Goal: Task Accomplishment & Management: Use online tool/utility

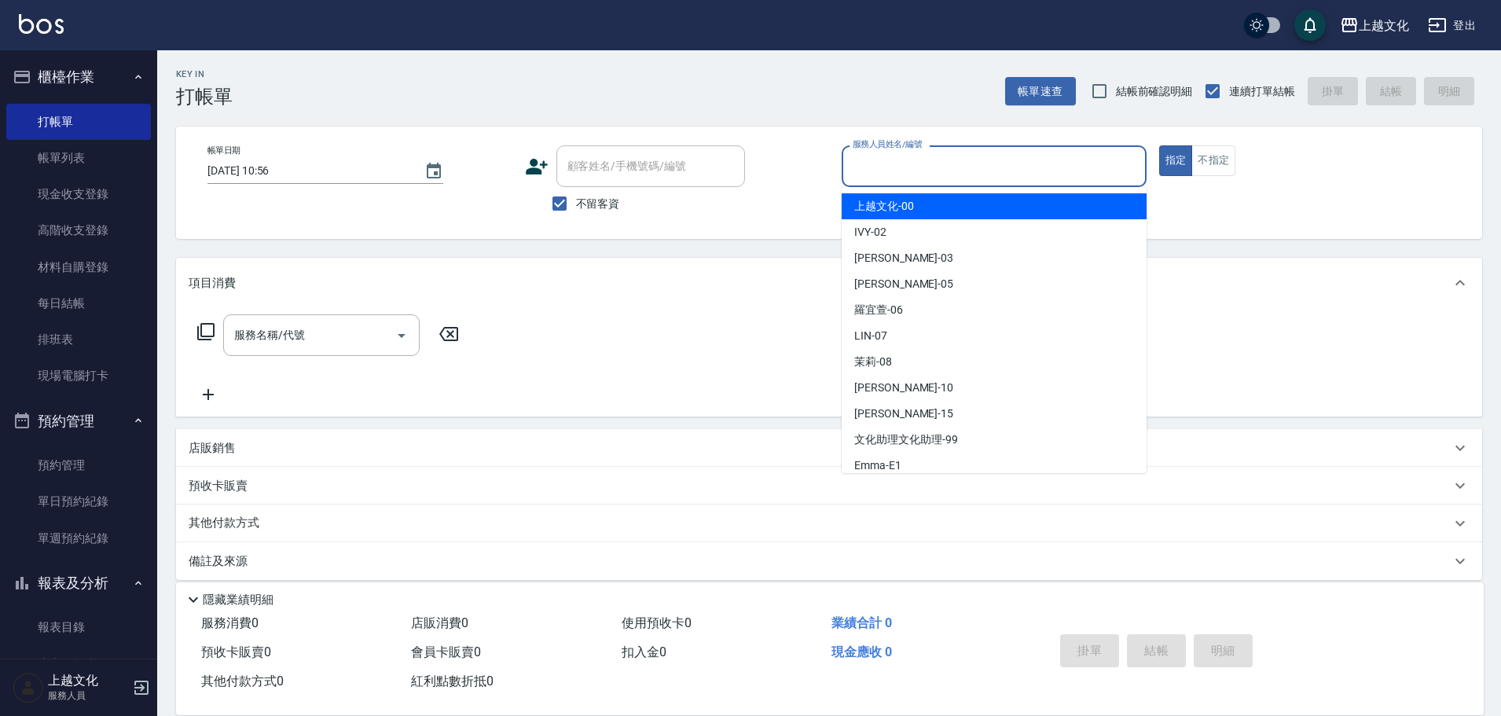
click at [928, 160] on input "服務人員姓名/編號" at bounding box center [994, 166] width 291 height 28
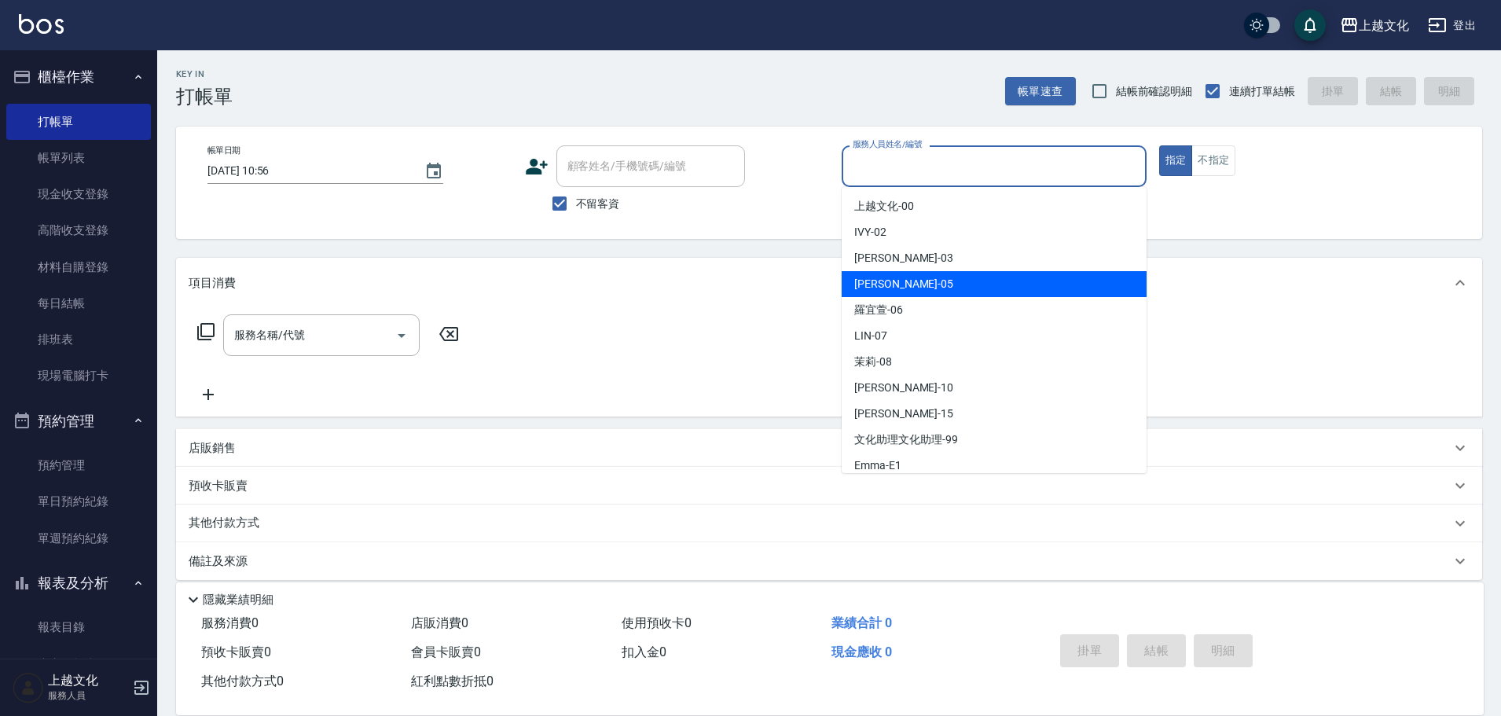
click at [892, 278] on span "[PERSON_NAME] -05" at bounding box center [903, 284] width 99 height 17
type input "[PERSON_NAME]-05"
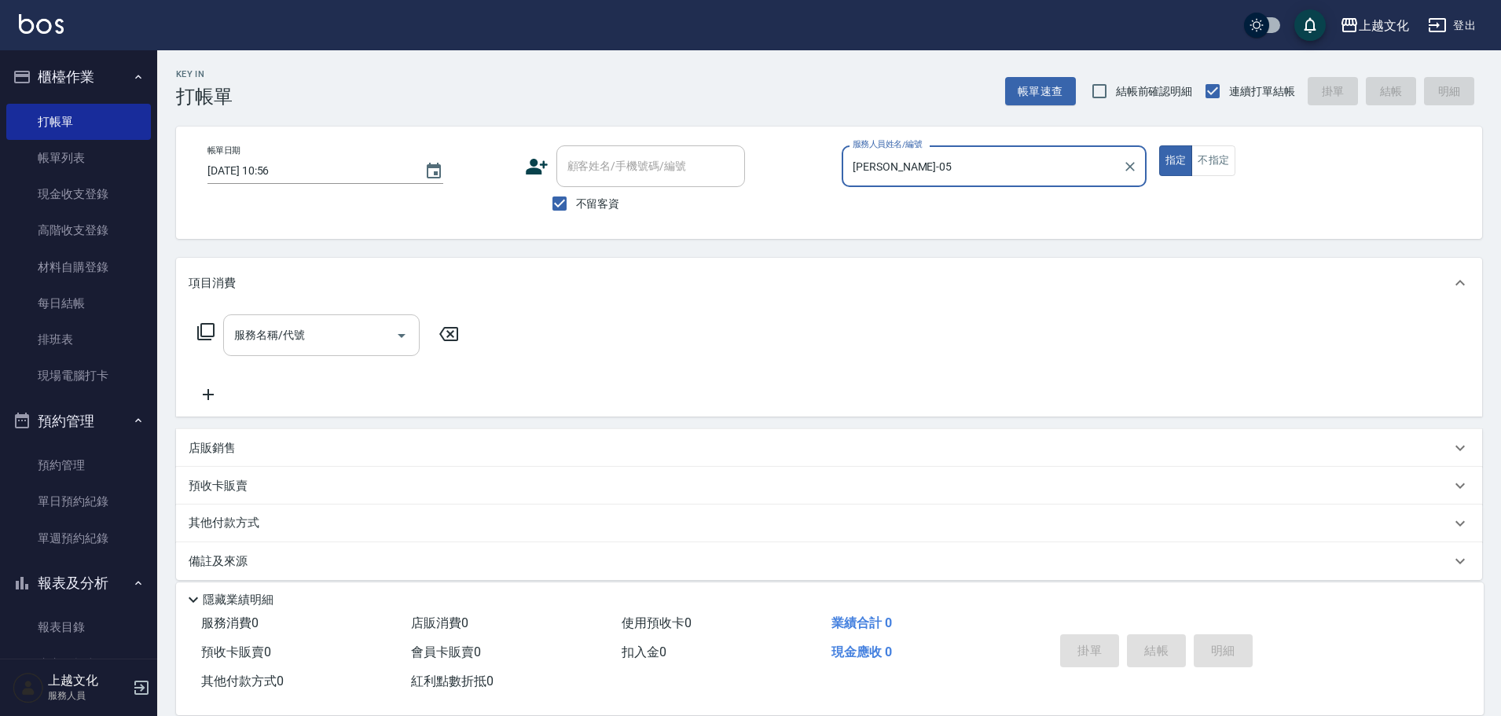
click at [336, 336] on input "服務名稱/代號" at bounding box center [309, 335] width 159 height 28
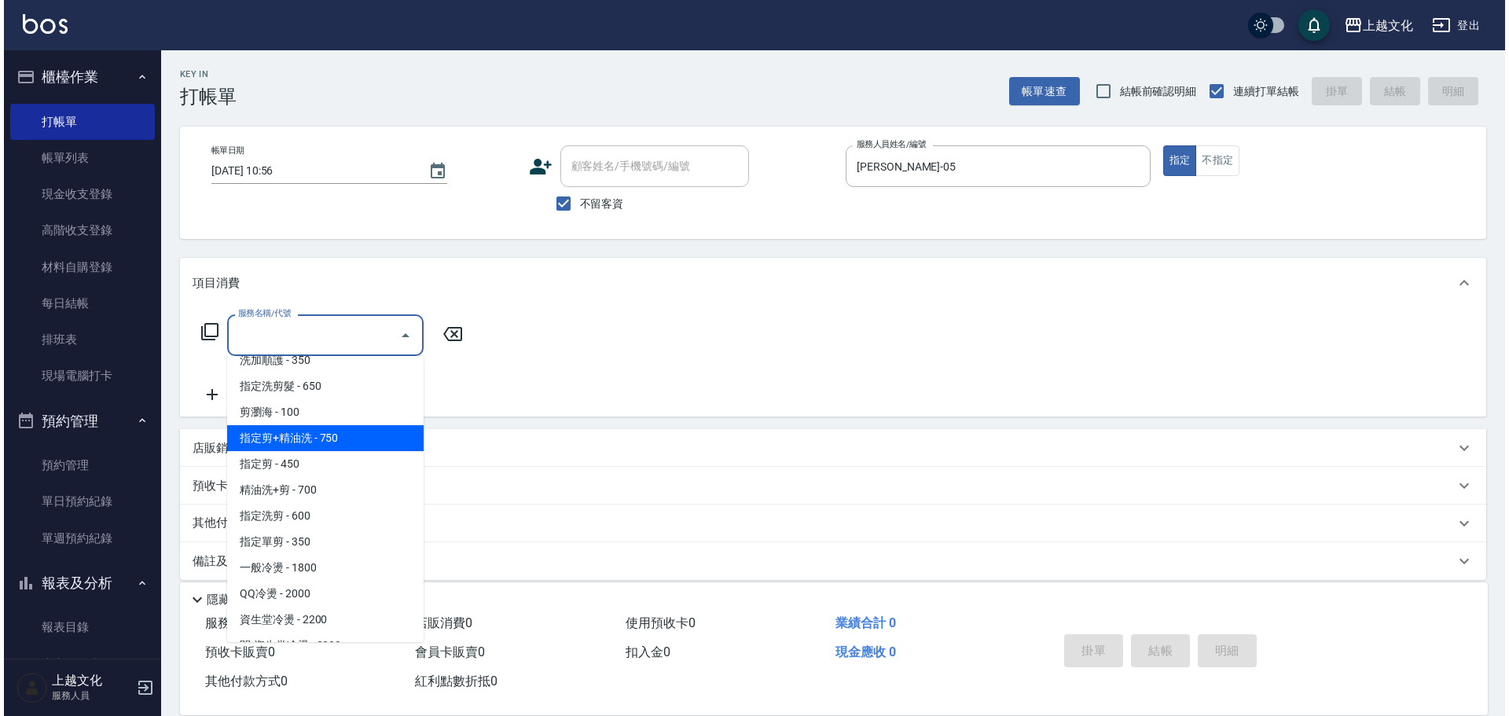
scroll to position [236, 0]
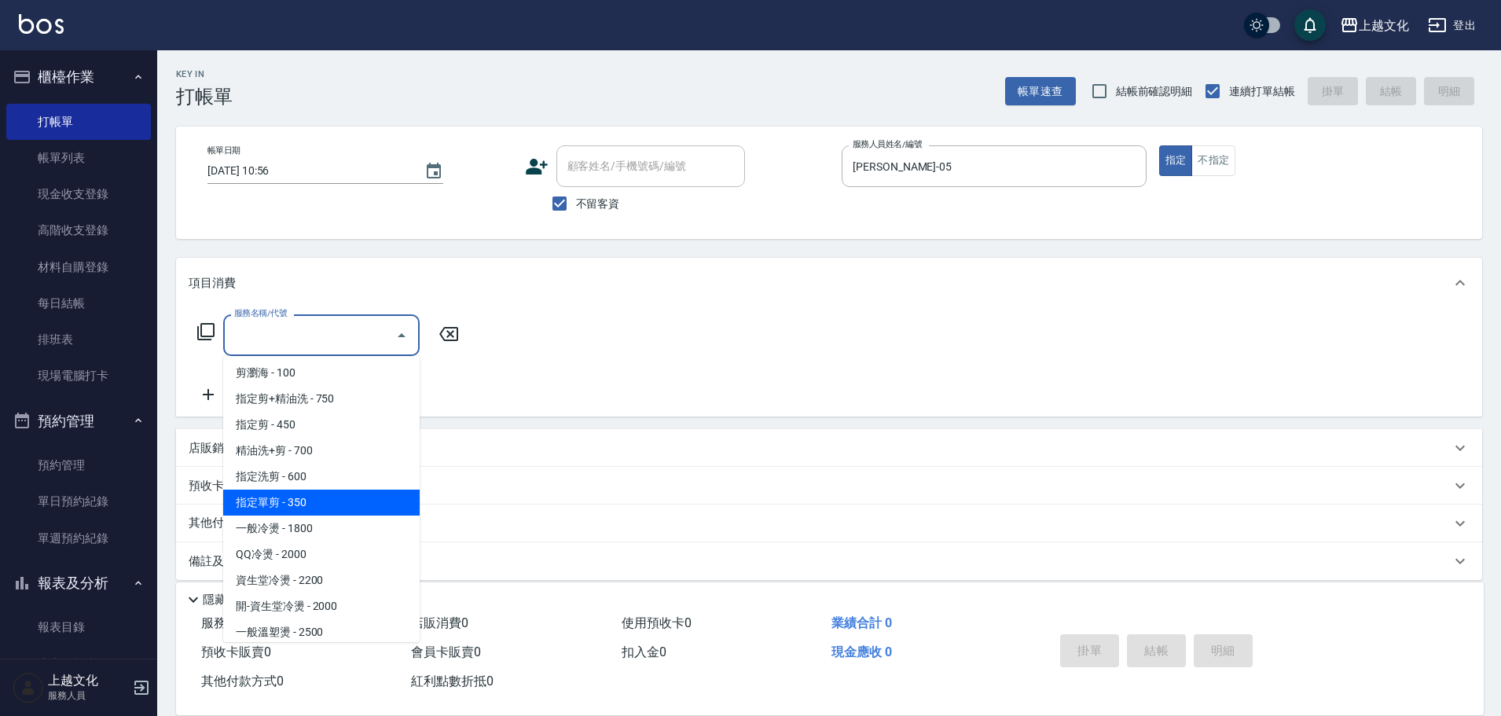
click at [364, 512] on span "指定單剪 - 350" at bounding box center [321, 503] width 196 height 26
type input "指定單剪(209)"
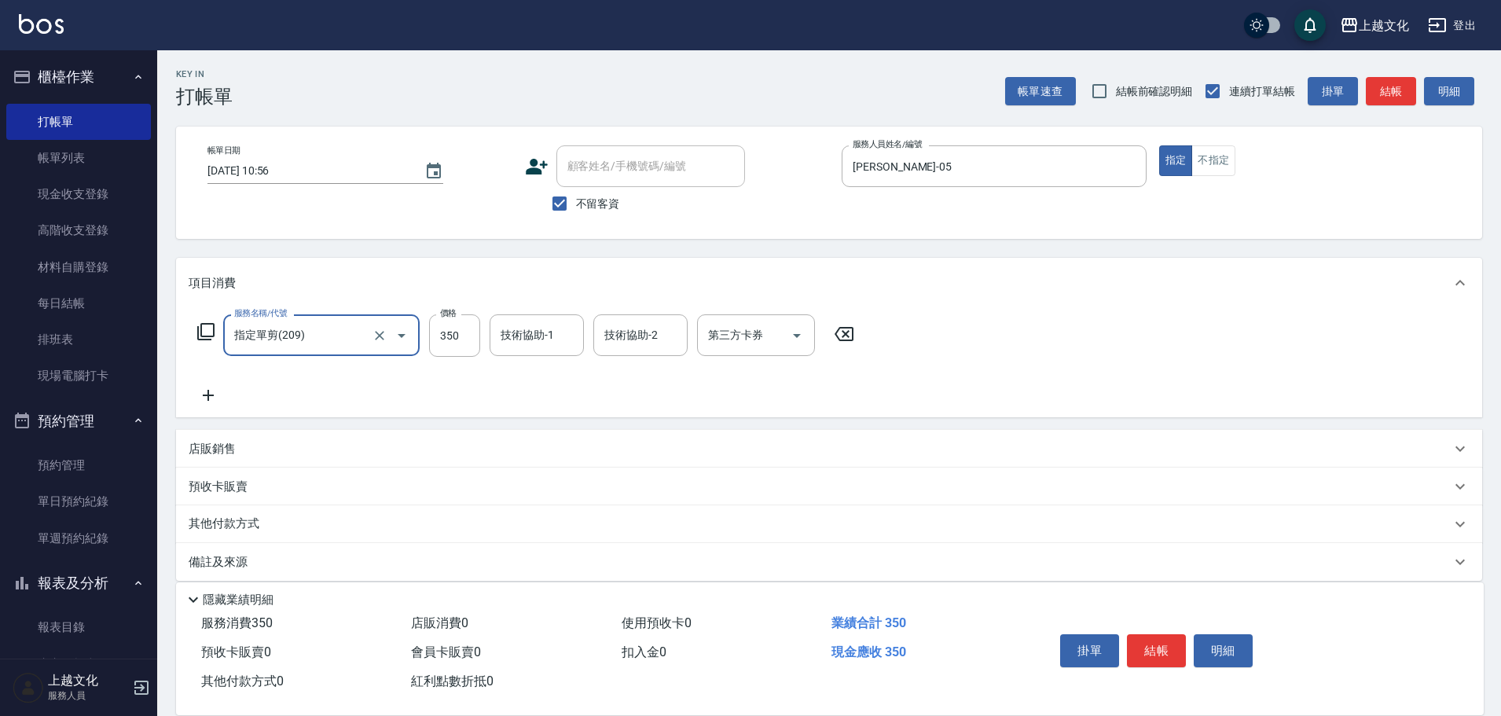
click at [1133, 650] on button "結帳" at bounding box center [1156, 650] width 59 height 33
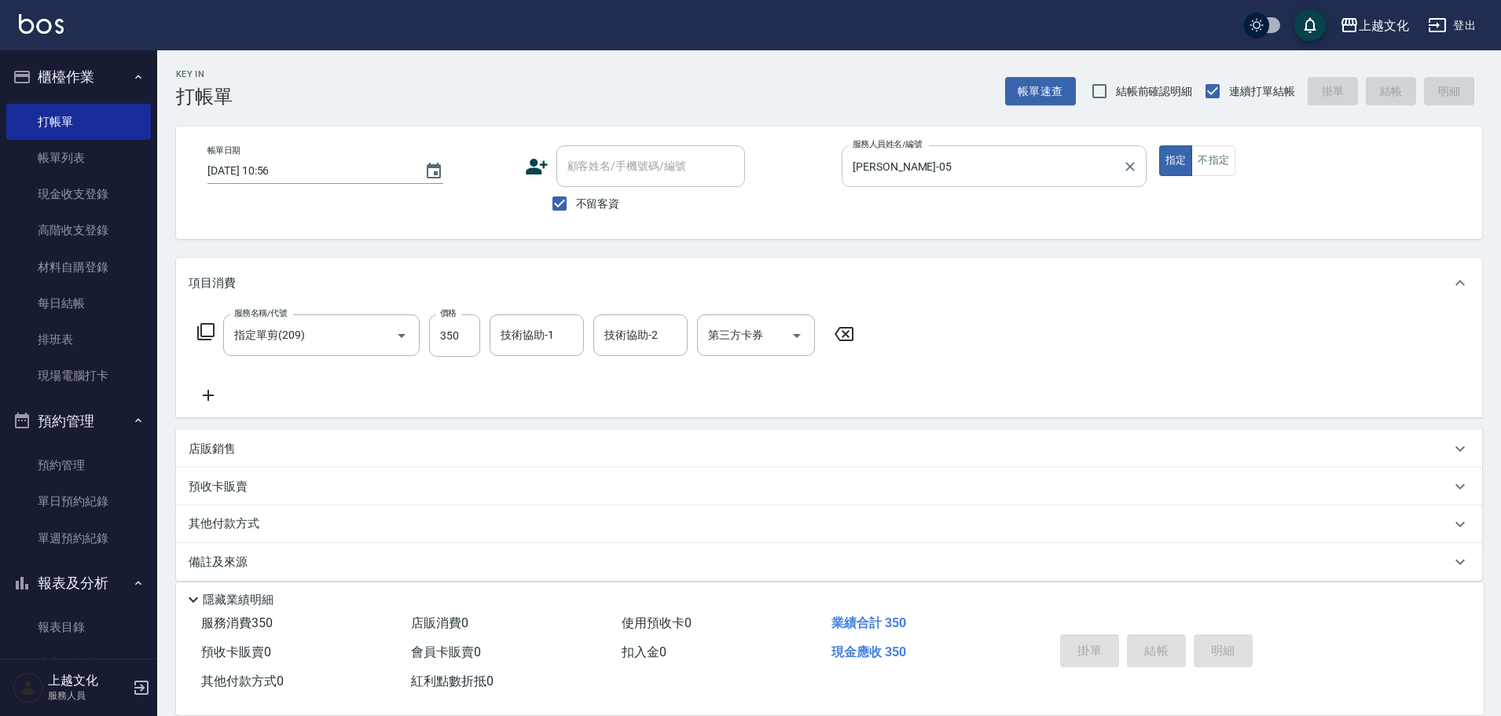
type input "[DATE] 11:41"
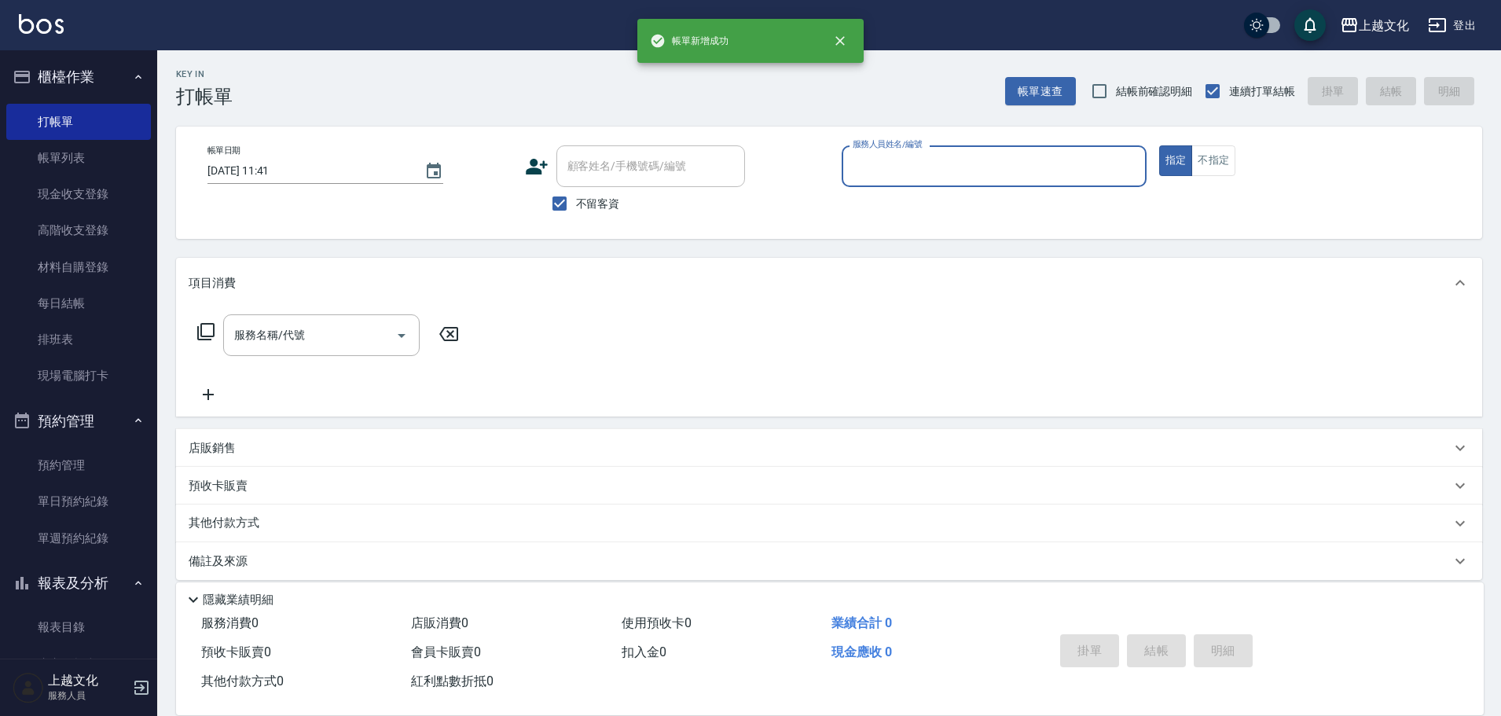
click at [931, 167] on input "服務人員姓名/編號" at bounding box center [994, 166] width 291 height 28
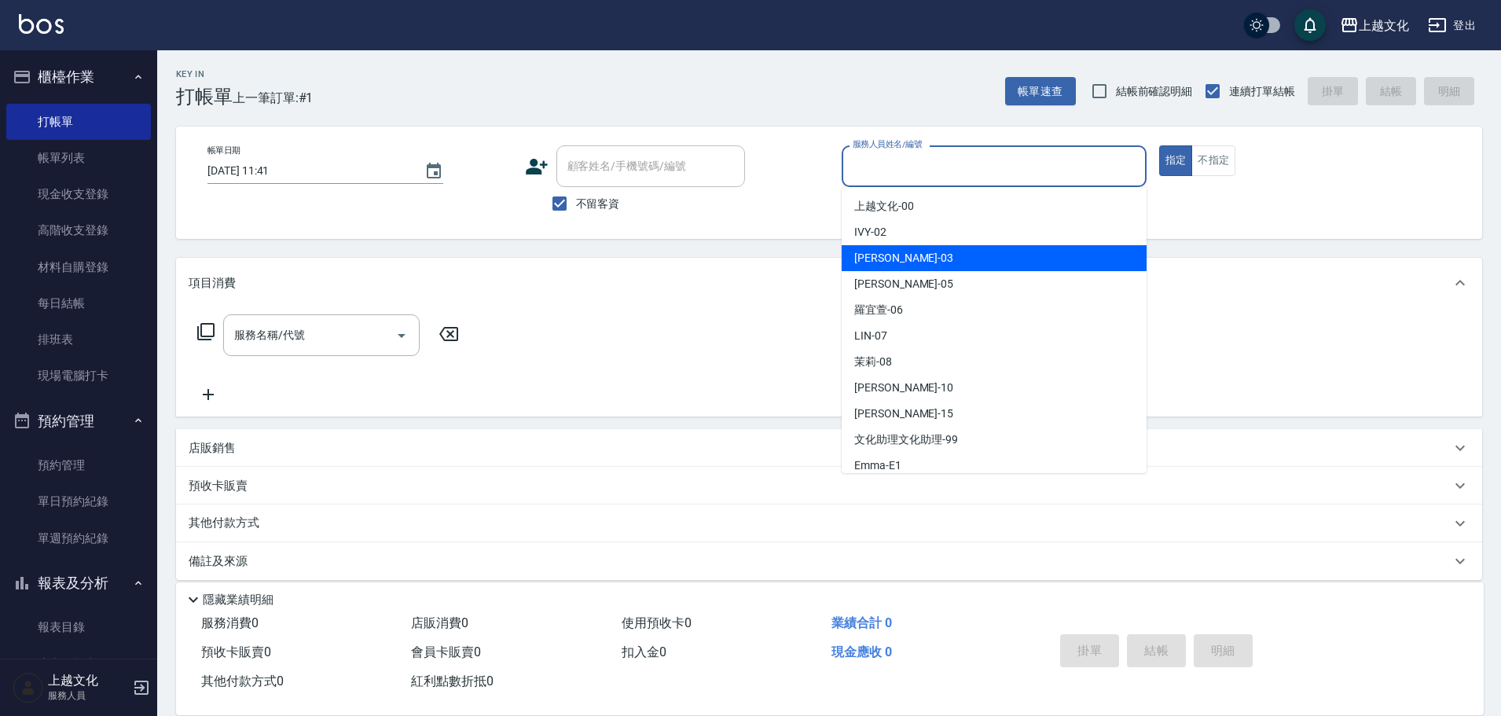
click at [914, 265] on div "[PERSON_NAME] -03" at bounding box center [994, 258] width 305 height 26
click at [912, 266] on div "項目消費" at bounding box center [829, 283] width 1306 height 50
type input "[PERSON_NAME]-03"
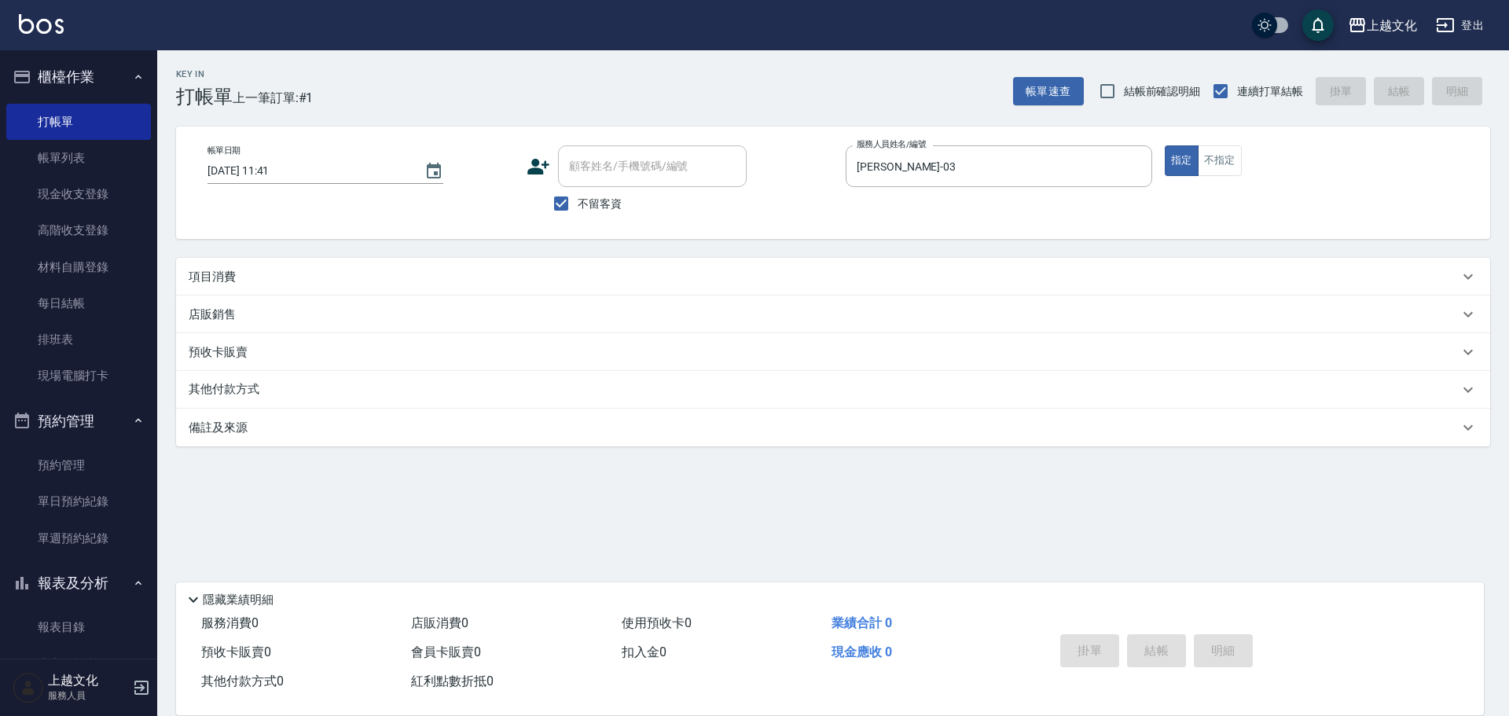
click at [297, 277] on div "項目消費" at bounding box center [824, 277] width 1270 height 17
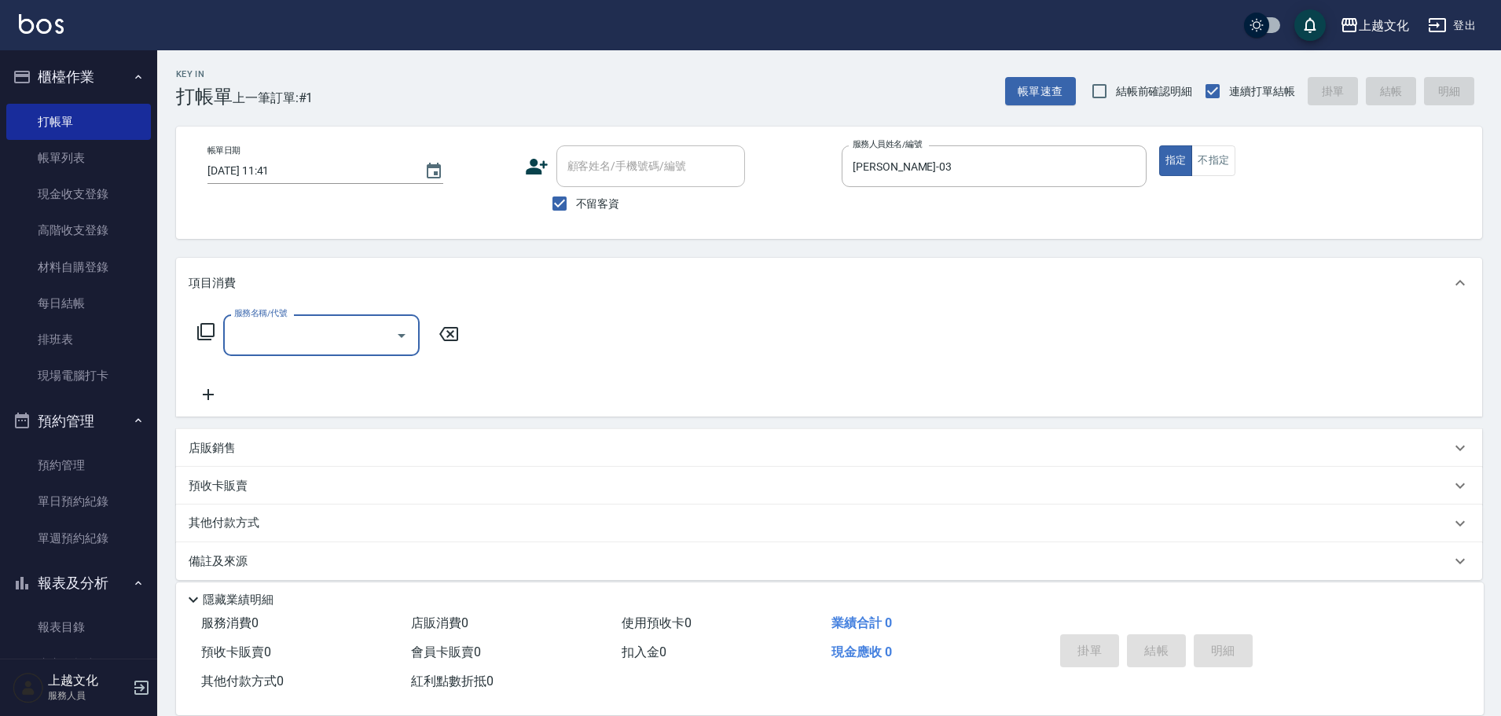
scroll to position [0, 0]
click at [325, 344] on input "服務名稱/代號" at bounding box center [309, 335] width 159 height 28
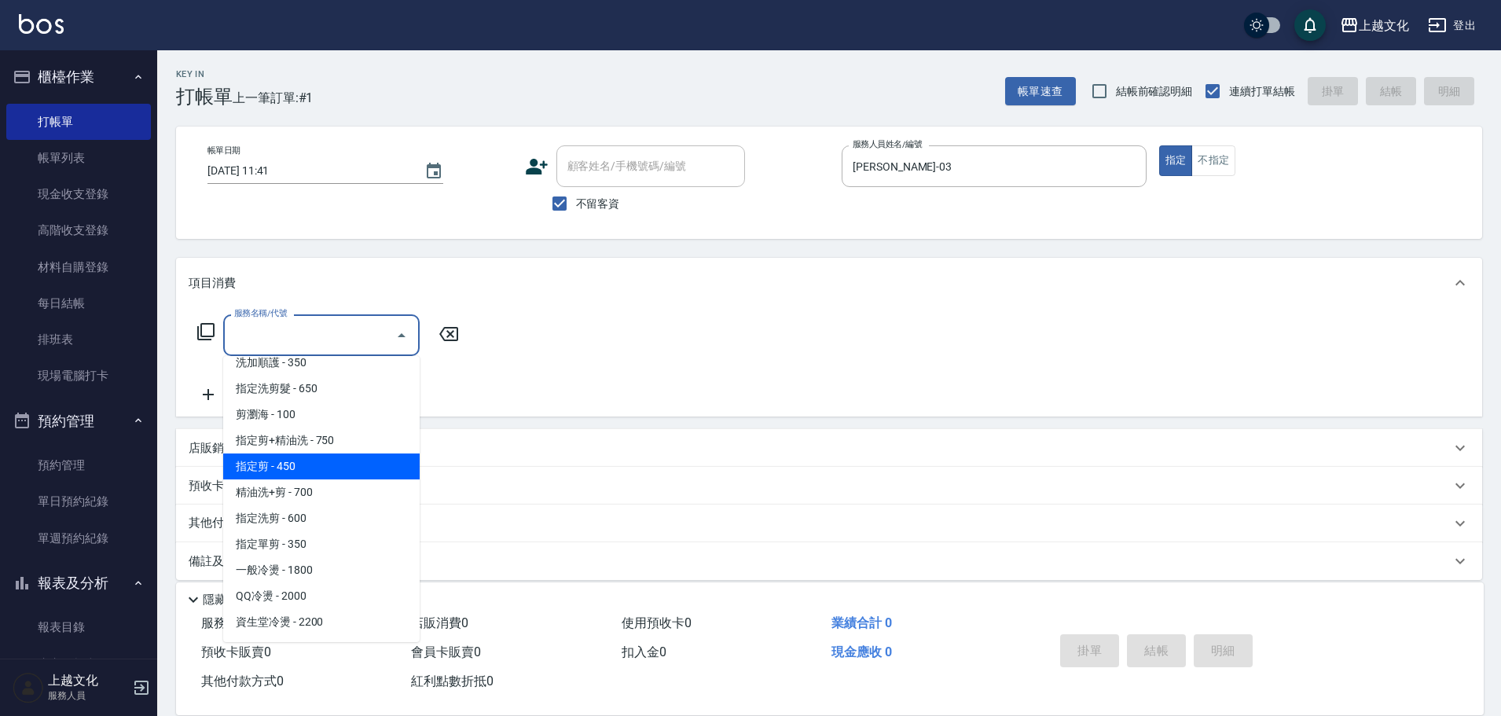
scroll to position [236, 0]
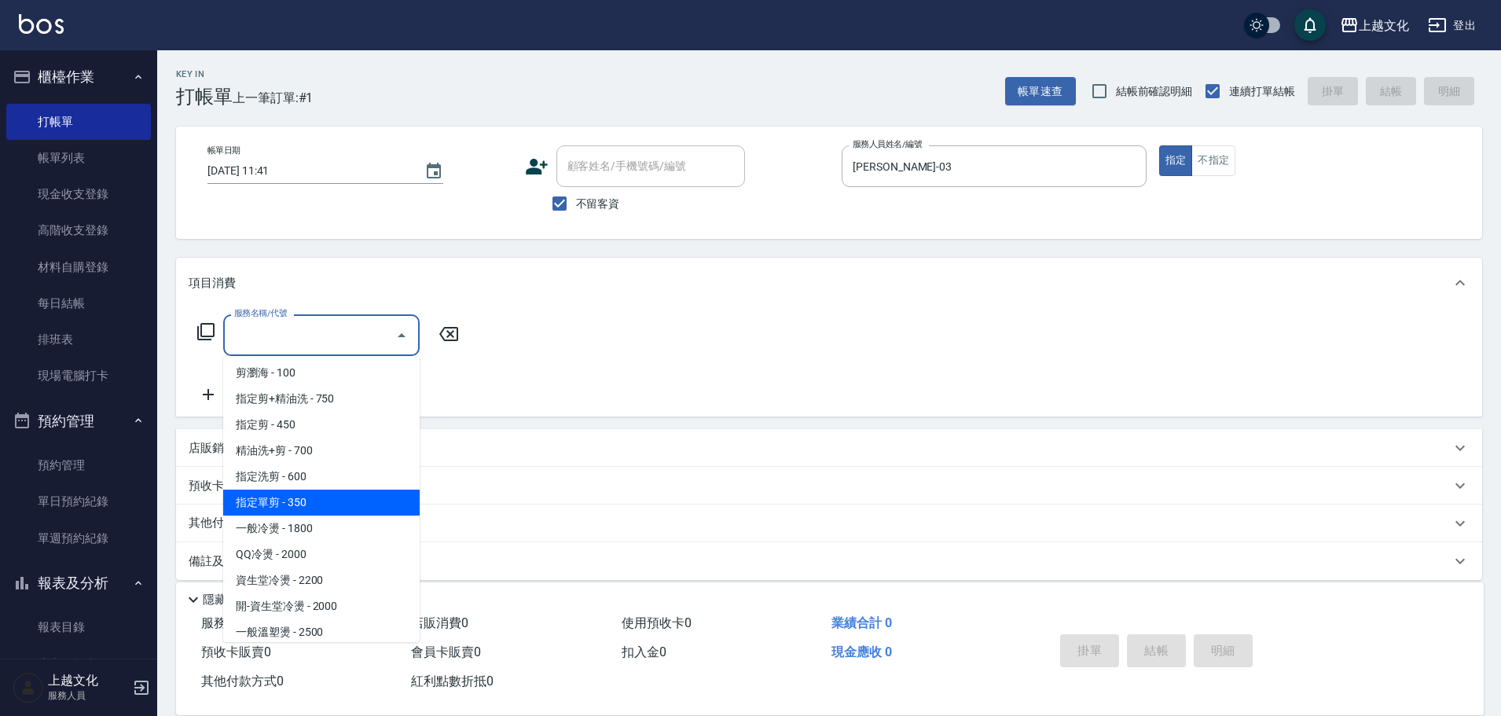
click at [351, 505] on span "指定單剪 - 350" at bounding box center [321, 503] width 196 height 26
type input "指定單剪(209)"
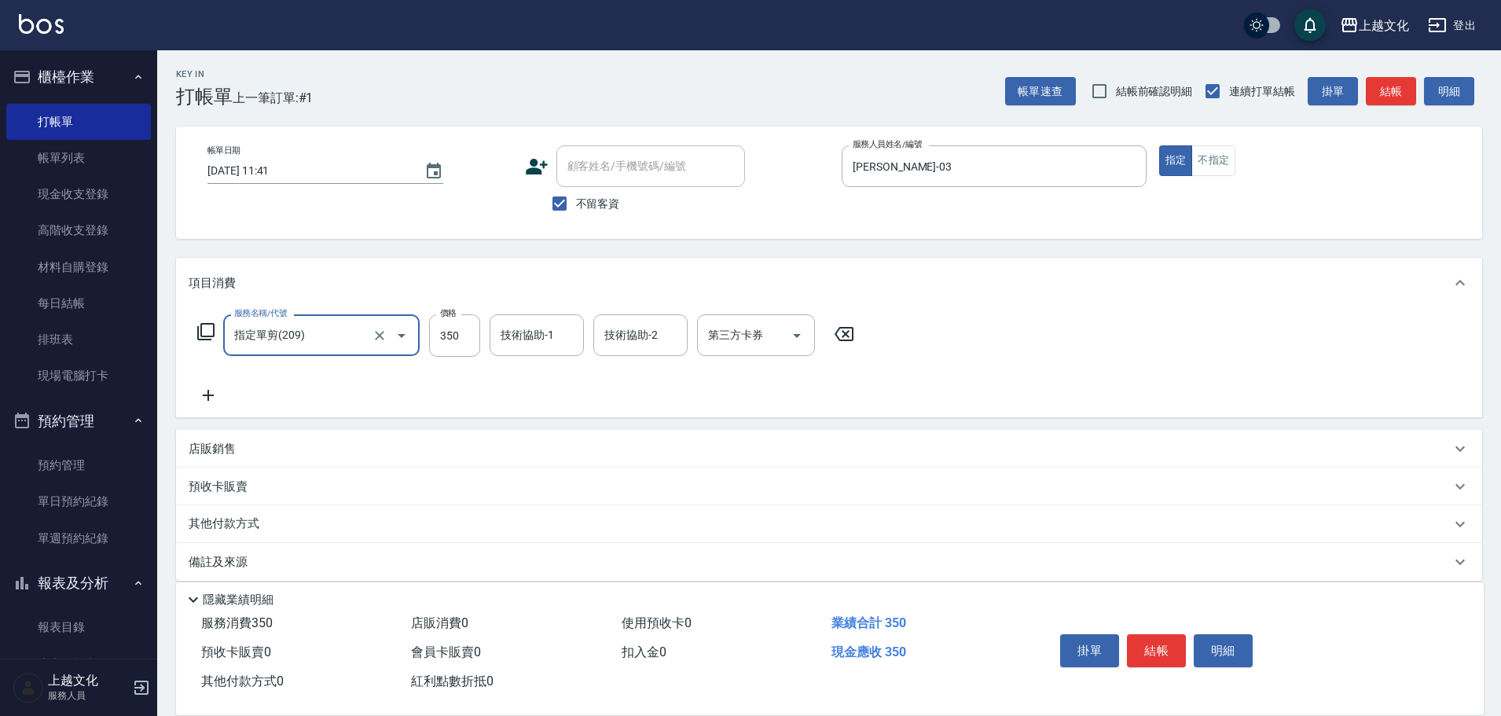
click at [1156, 647] on button "結帳" at bounding box center [1156, 650] width 59 height 33
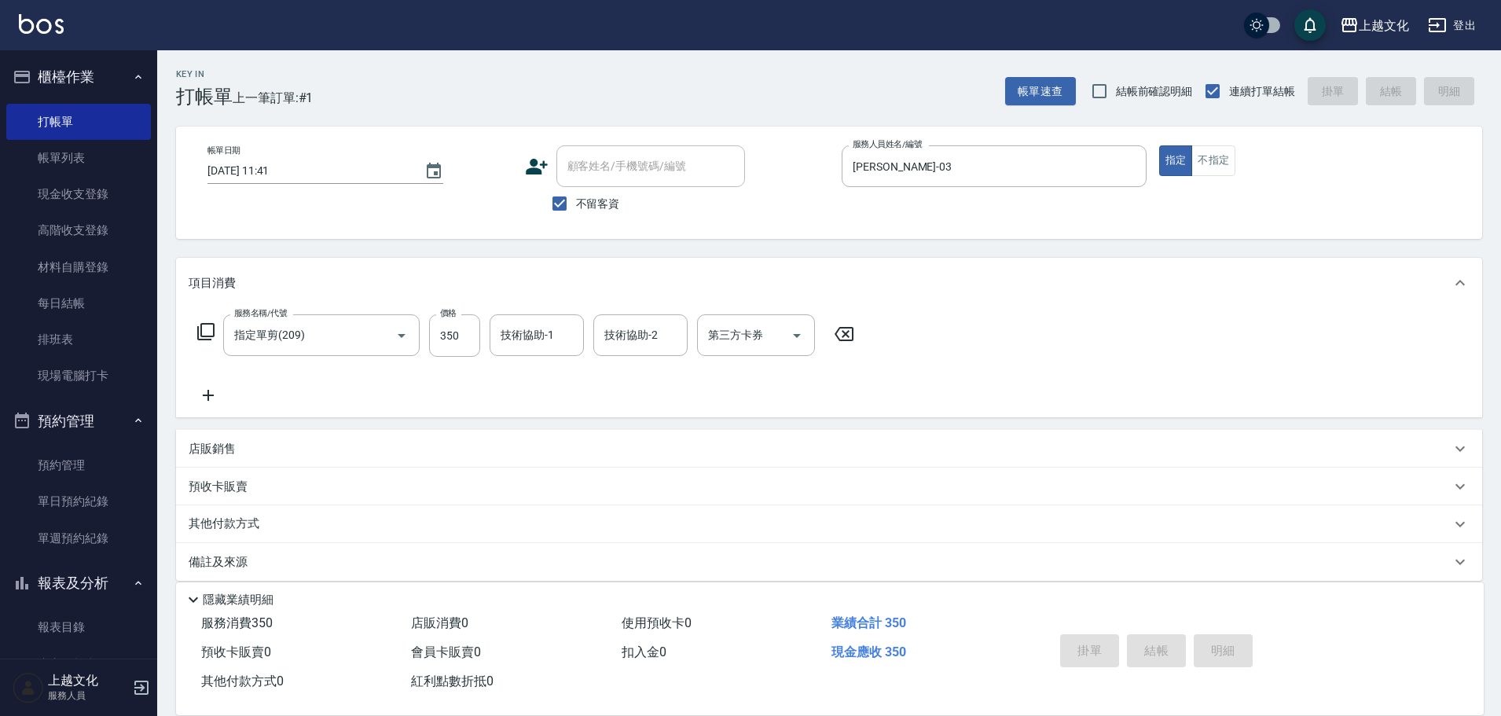
type input "[DATE] 11:42"
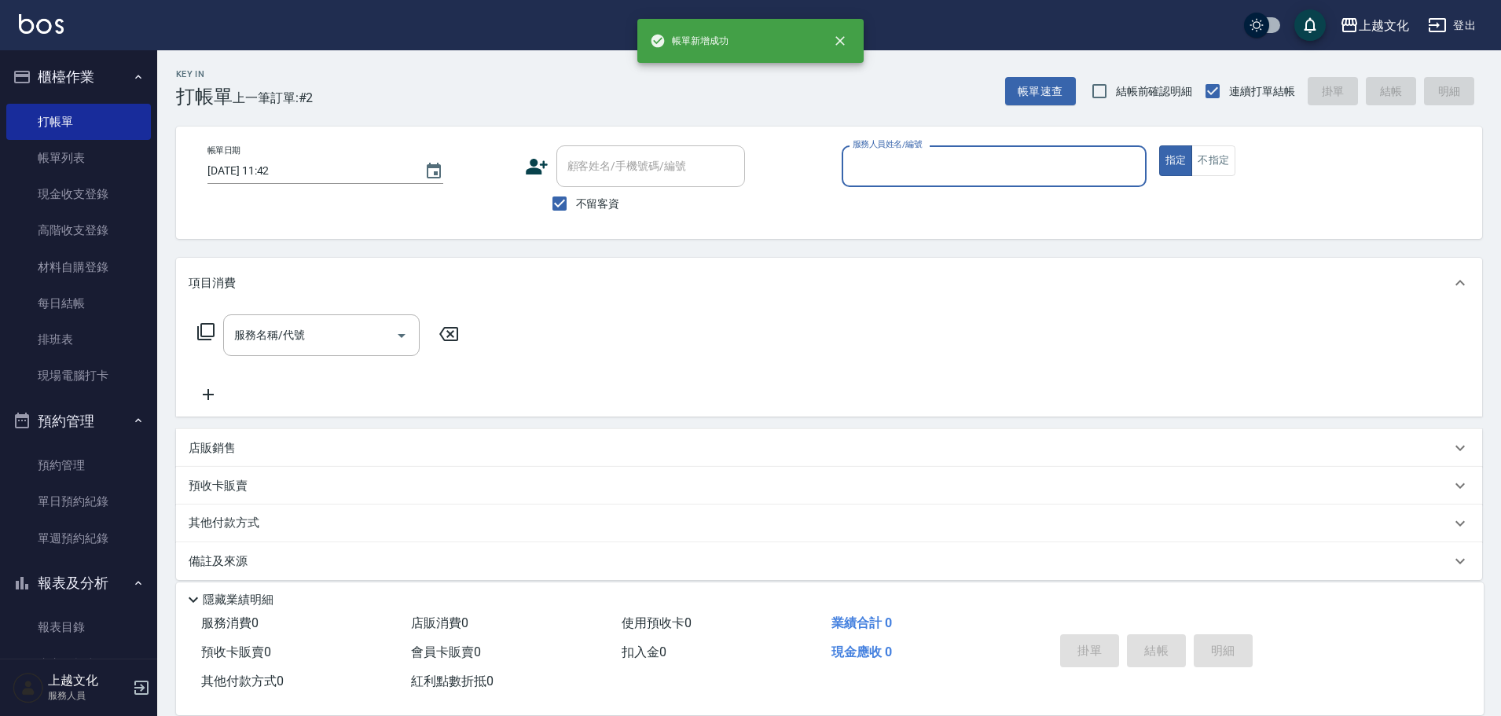
click at [998, 174] on input "服務人員姓名/編號" at bounding box center [994, 166] width 291 height 28
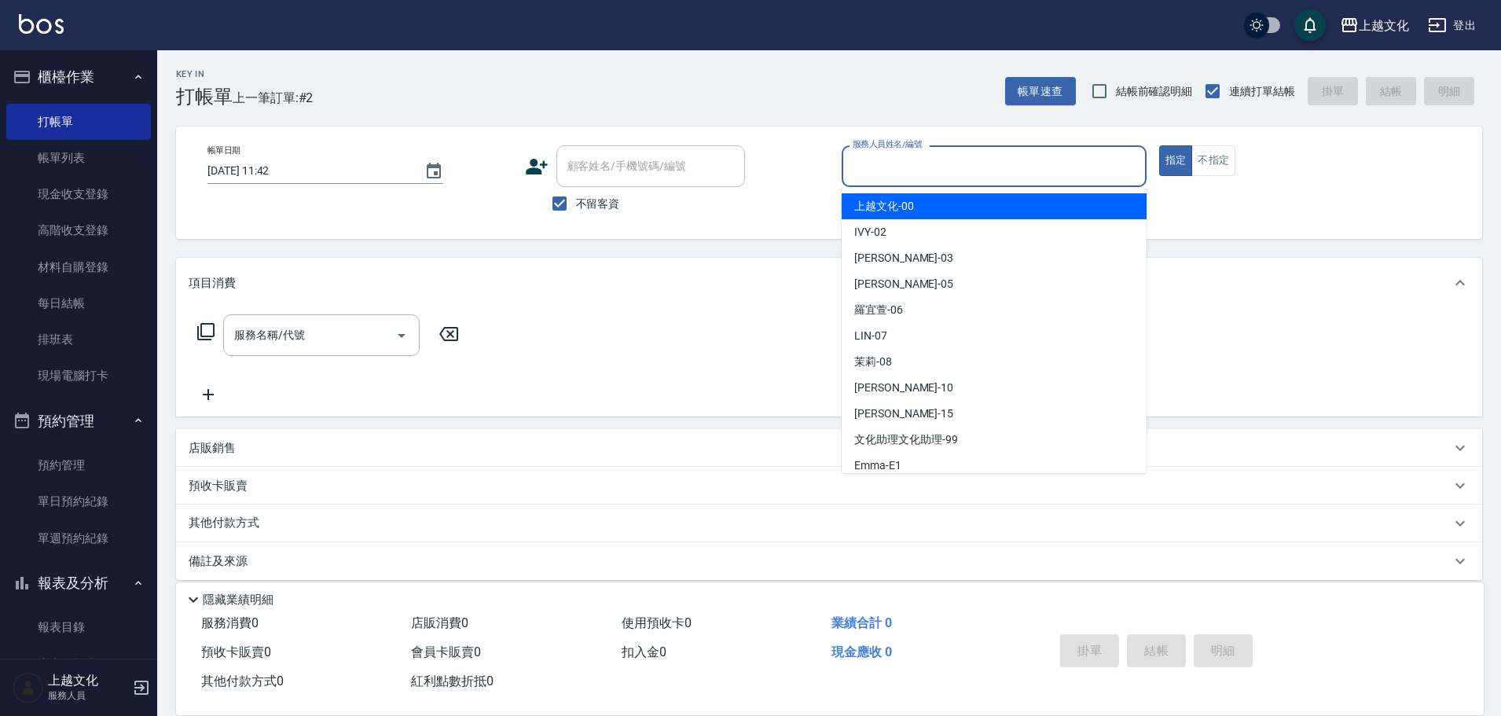
click at [998, 174] on input "服務人員姓名/編號" at bounding box center [994, 166] width 291 height 28
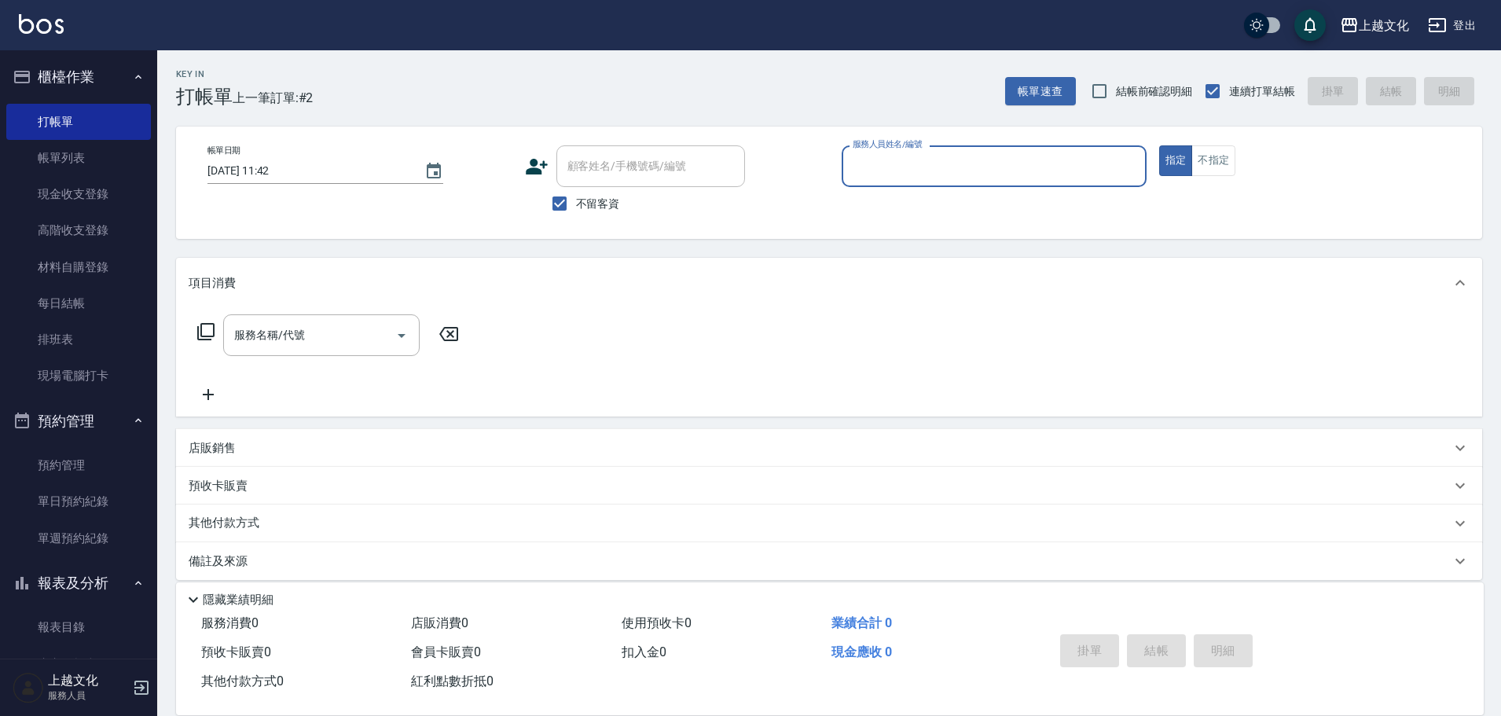
click at [916, 183] on div "服務人員姓名/編號" at bounding box center [994, 166] width 305 height 42
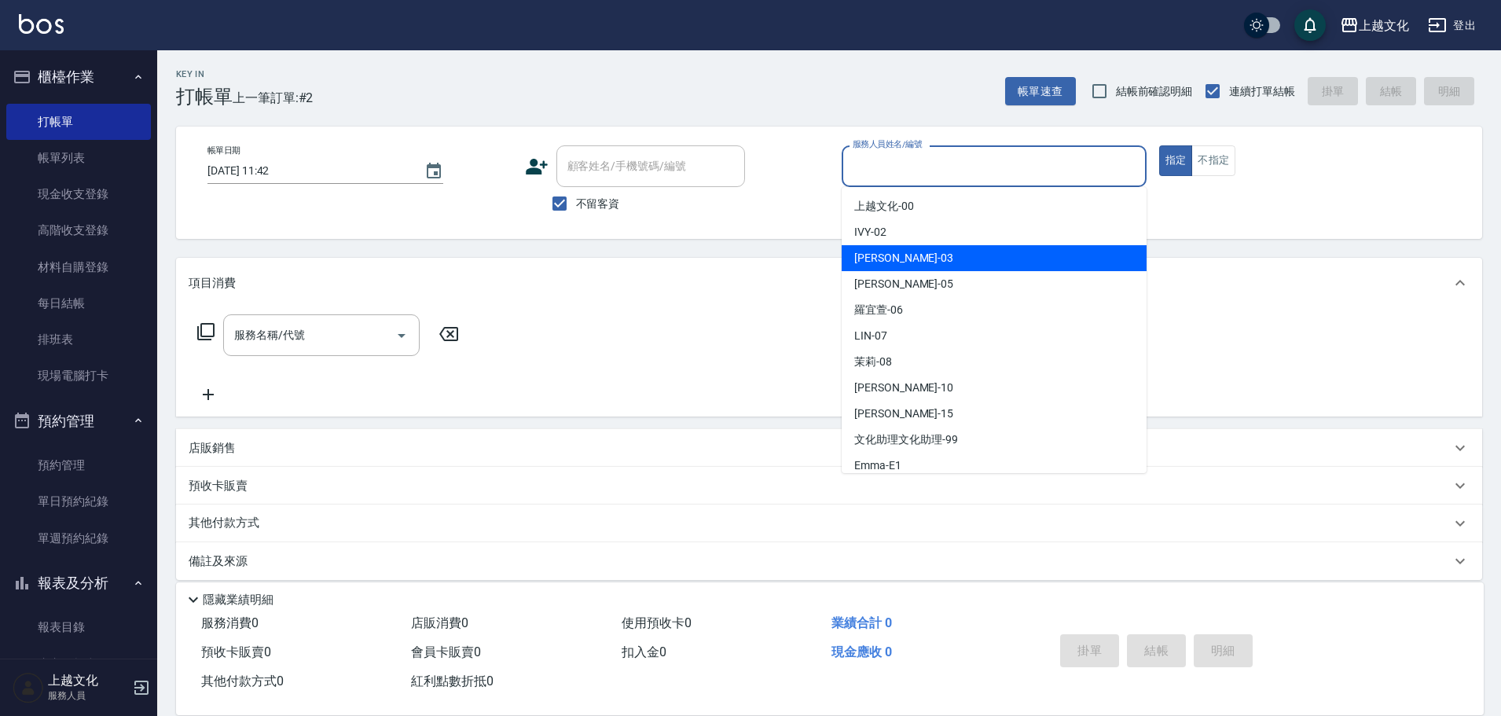
drag, startPoint x: 891, startPoint y: 250, endPoint x: 960, endPoint y: 239, distance: 69.3
click at [891, 251] on span "[PERSON_NAME] -03" at bounding box center [903, 258] width 99 height 17
click at [896, 251] on div "Key In 打帳單 上一筆訂單:#2 帳單速查 結帳前確認明細 連續打單結帳 掛單 結帳 明細 帳單日期 [DATE] 11:42 顧客姓名/手機號碼/編號…" at bounding box center [829, 390] width 1344 height 681
type input "[PERSON_NAME]-03"
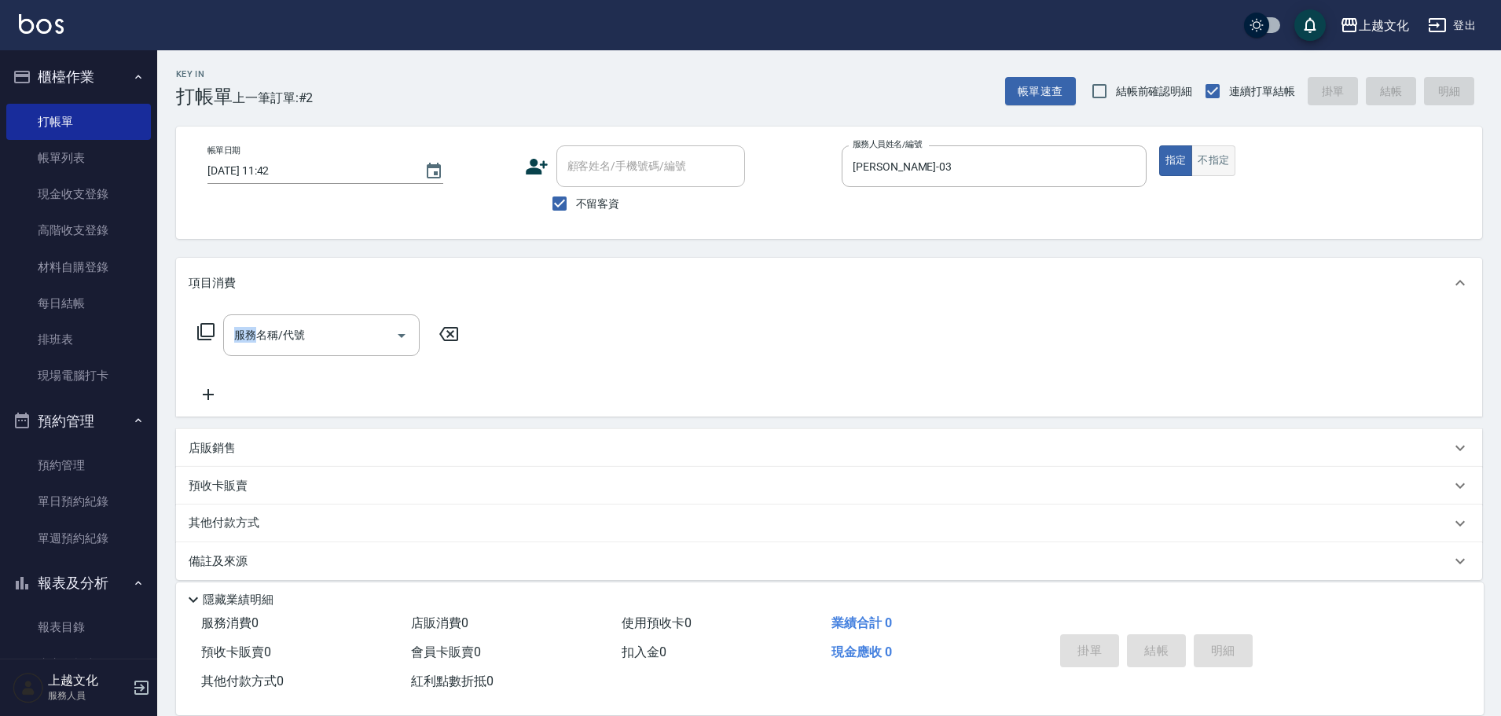
click at [1228, 160] on button "不指定" at bounding box center [1213, 160] width 44 height 31
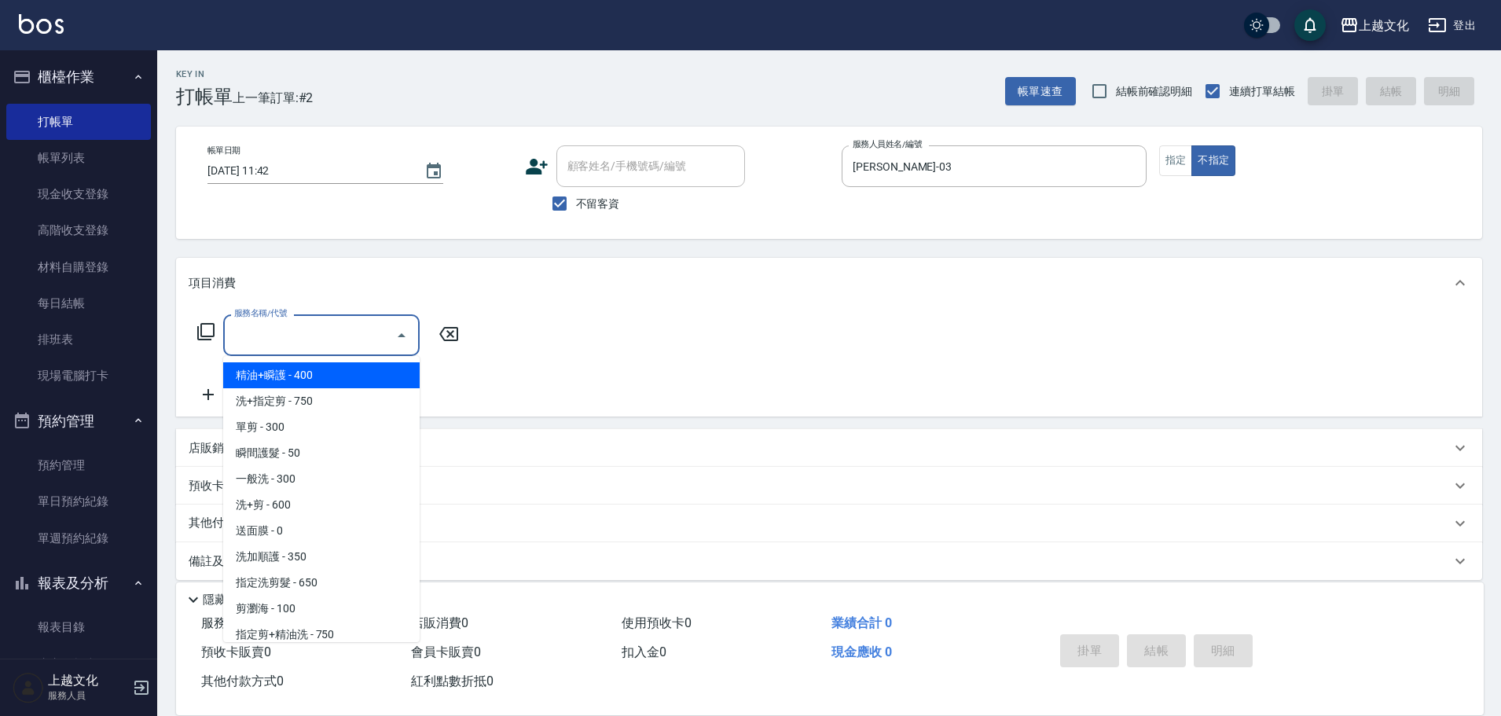
click at [285, 347] on input "服務名稱/代號" at bounding box center [309, 335] width 159 height 28
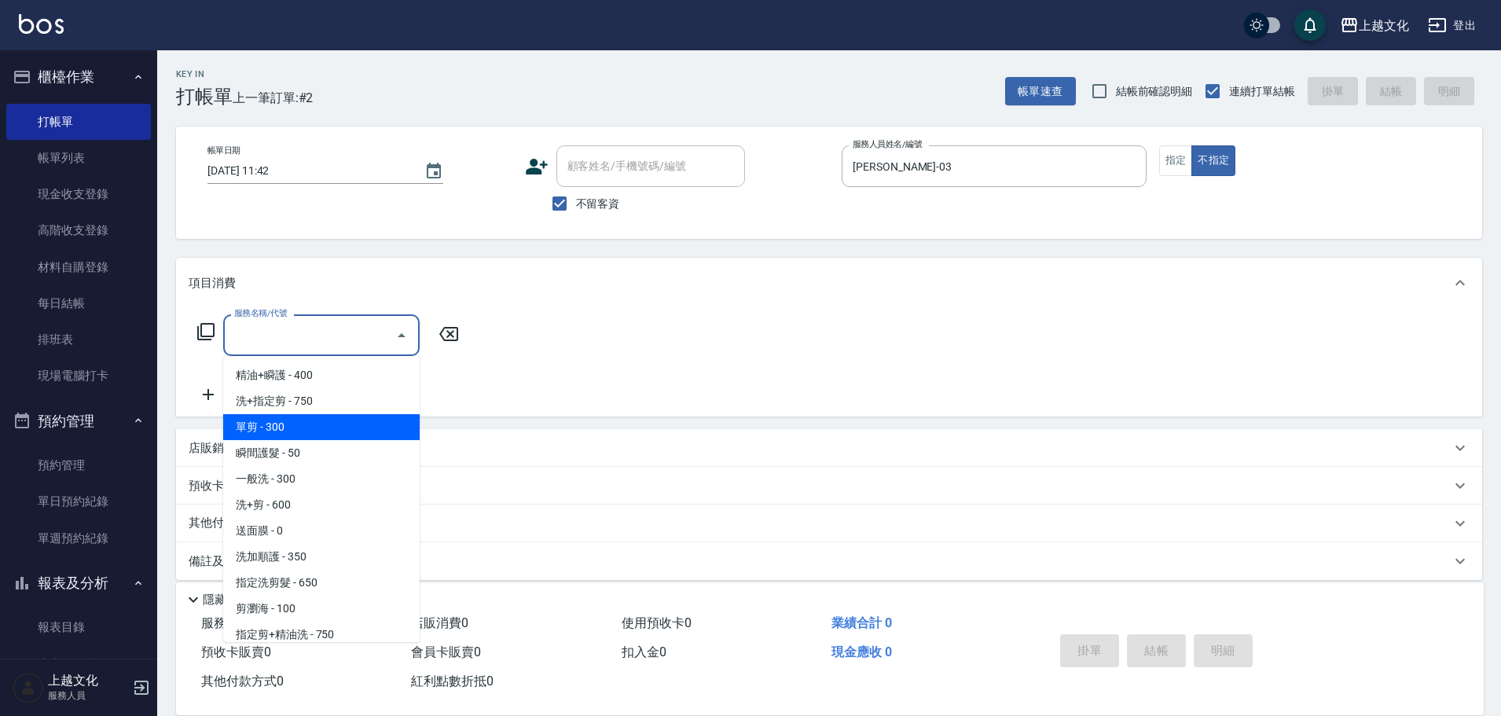
click at [286, 432] on span "單剪 - 300" at bounding box center [321, 427] width 196 height 26
type input "單剪(103)"
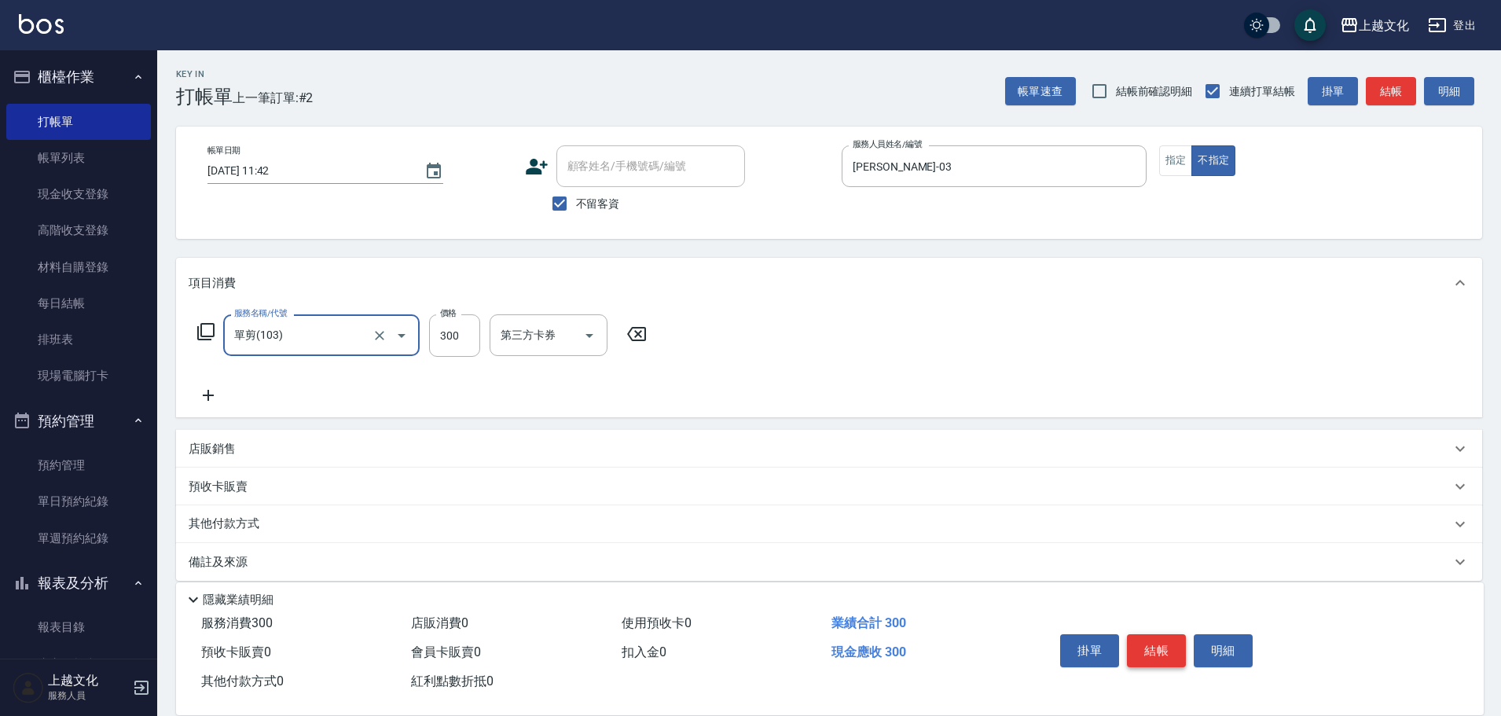
click at [1138, 636] on button "結帳" at bounding box center [1156, 650] width 59 height 33
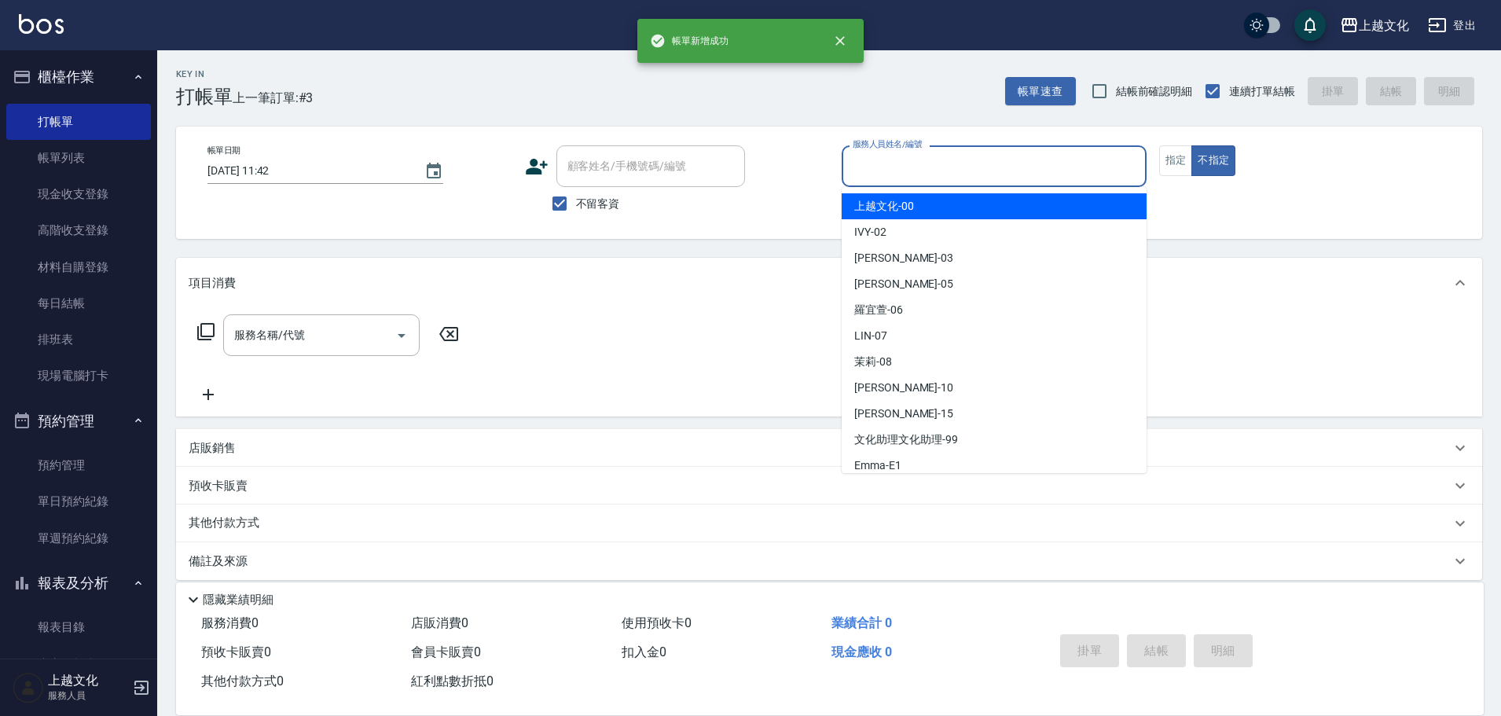
click at [979, 171] on input "服務人員姓名/編號" at bounding box center [994, 166] width 291 height 28
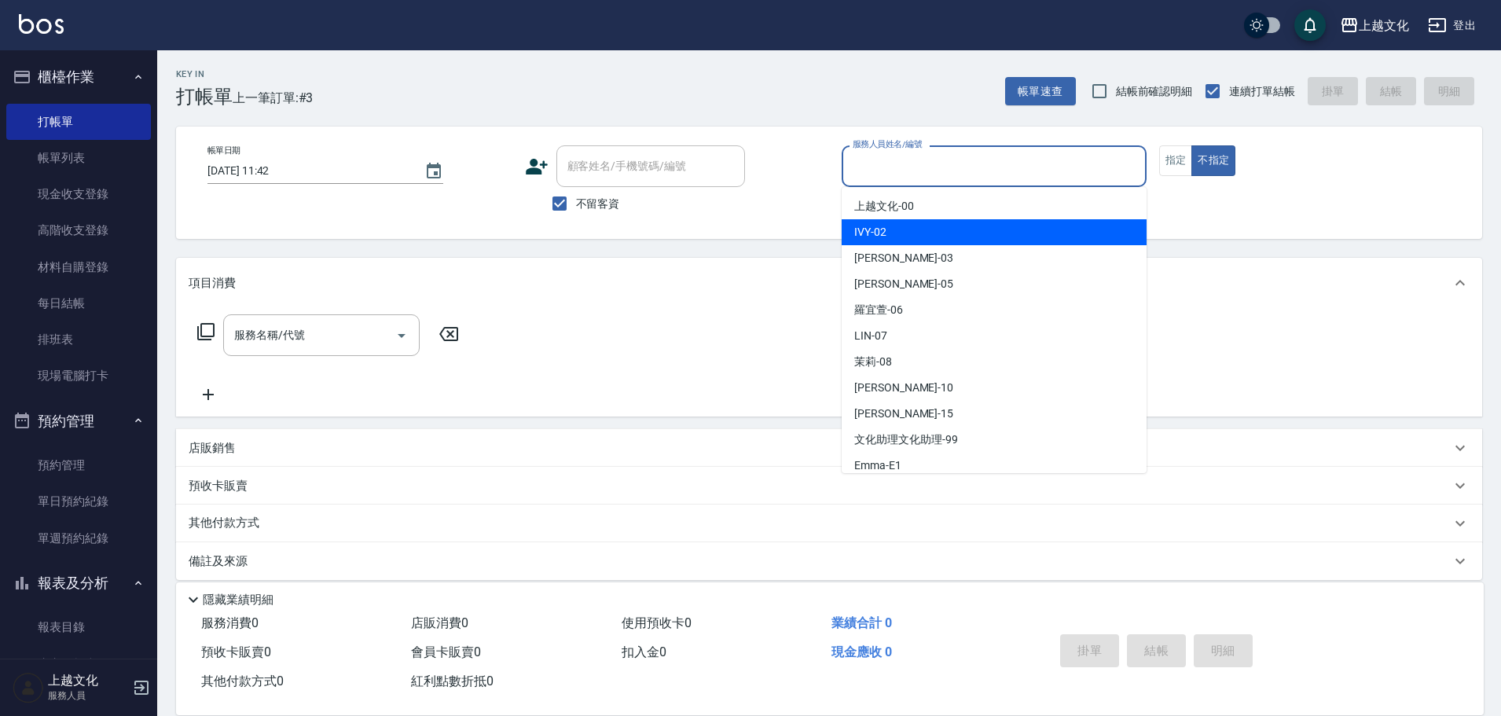
click at [949, 235] on div "IVY -02" at bounding box center [994, 232] width 305 height 26
type input "IVY-02"
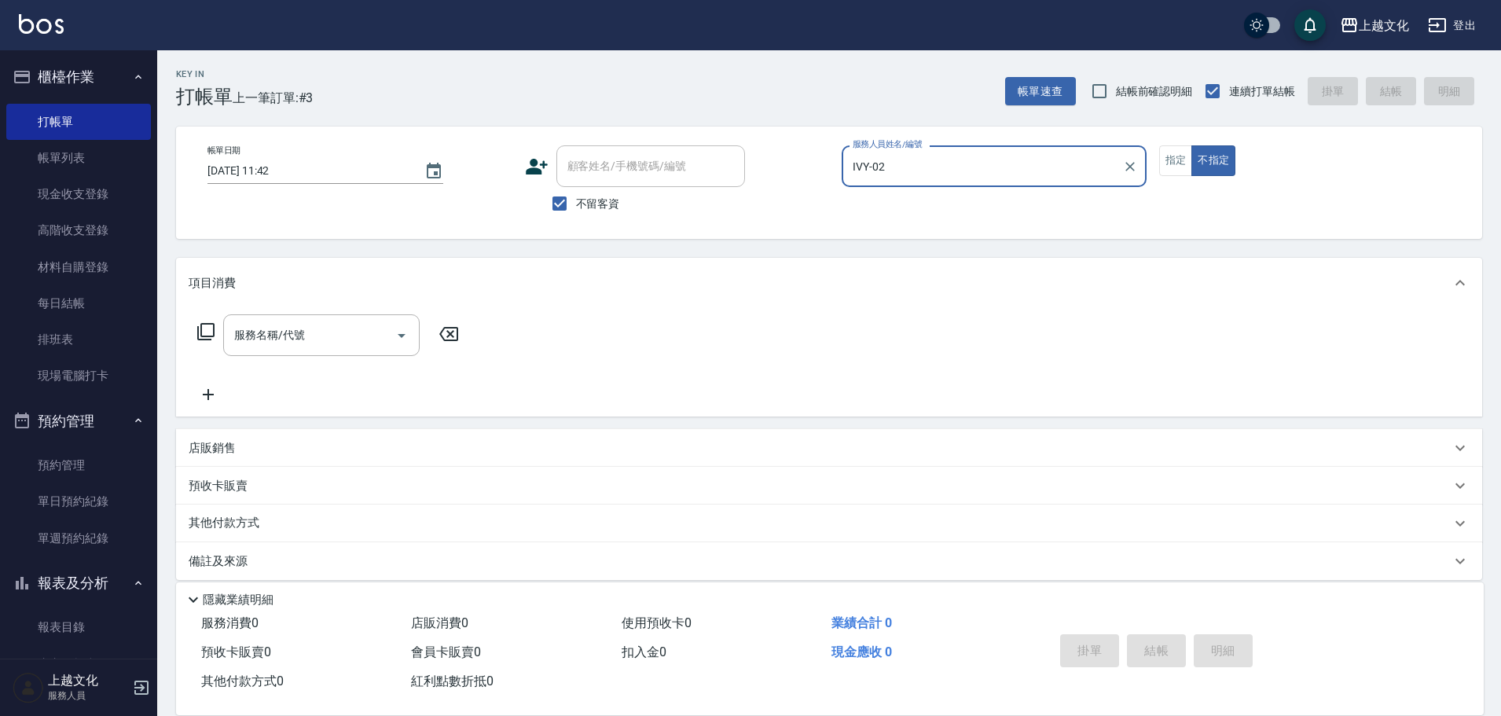
click at [200, 333] on icon at bounding box center [205, 331] width 19 height 19
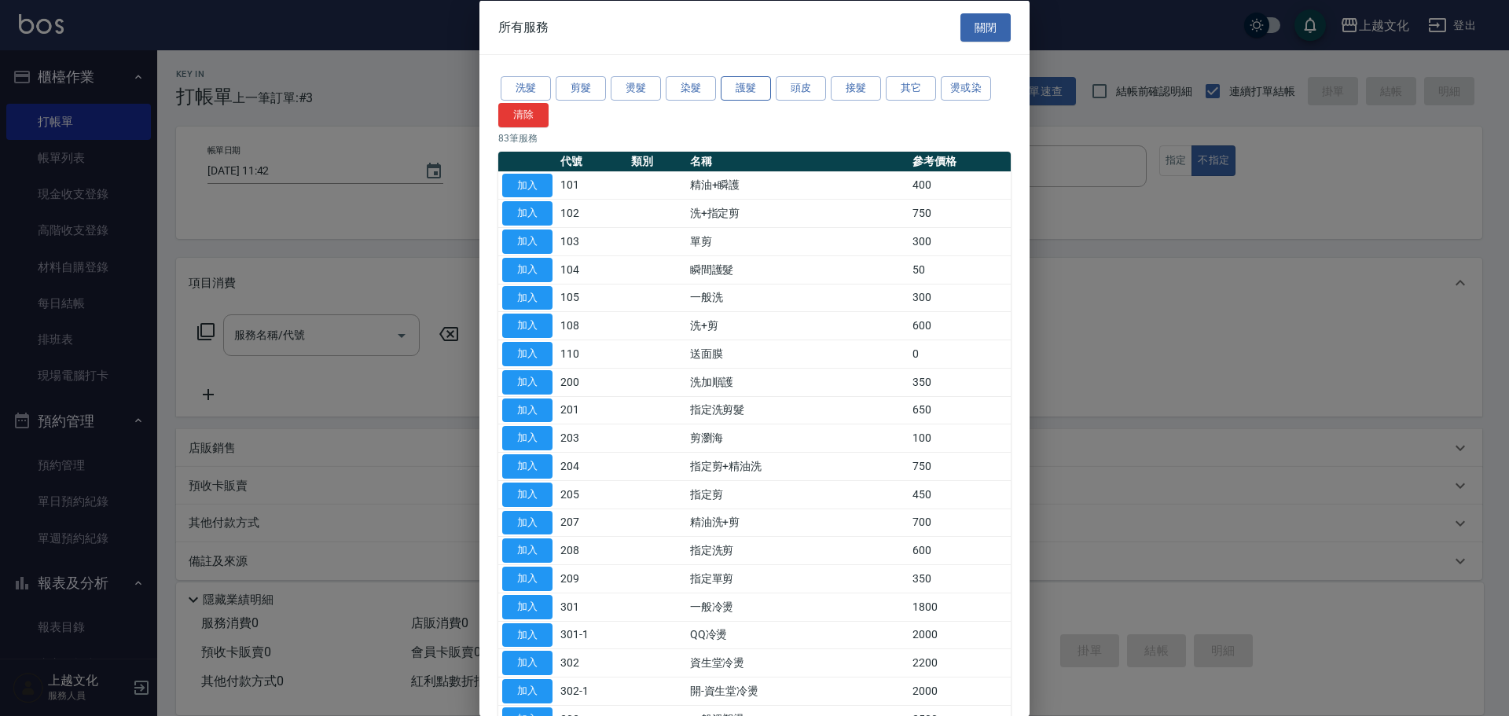
click at [754, 86] on button "護髮" at bounding box center [746, 88] width 50 height 24
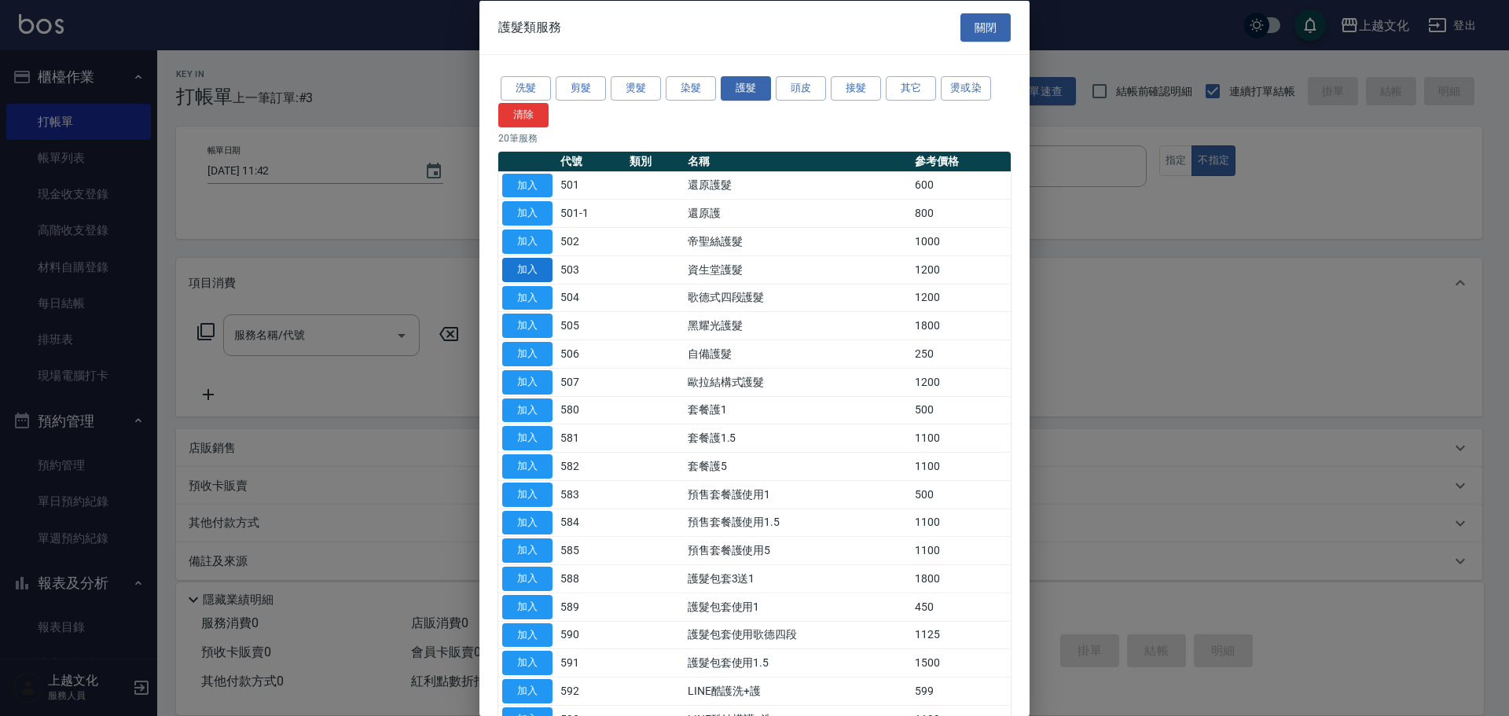
click at [507, 267] on button "加入" at bounding box center [527, 269] width 50 height 24
type input "資生堂護髮(503)"
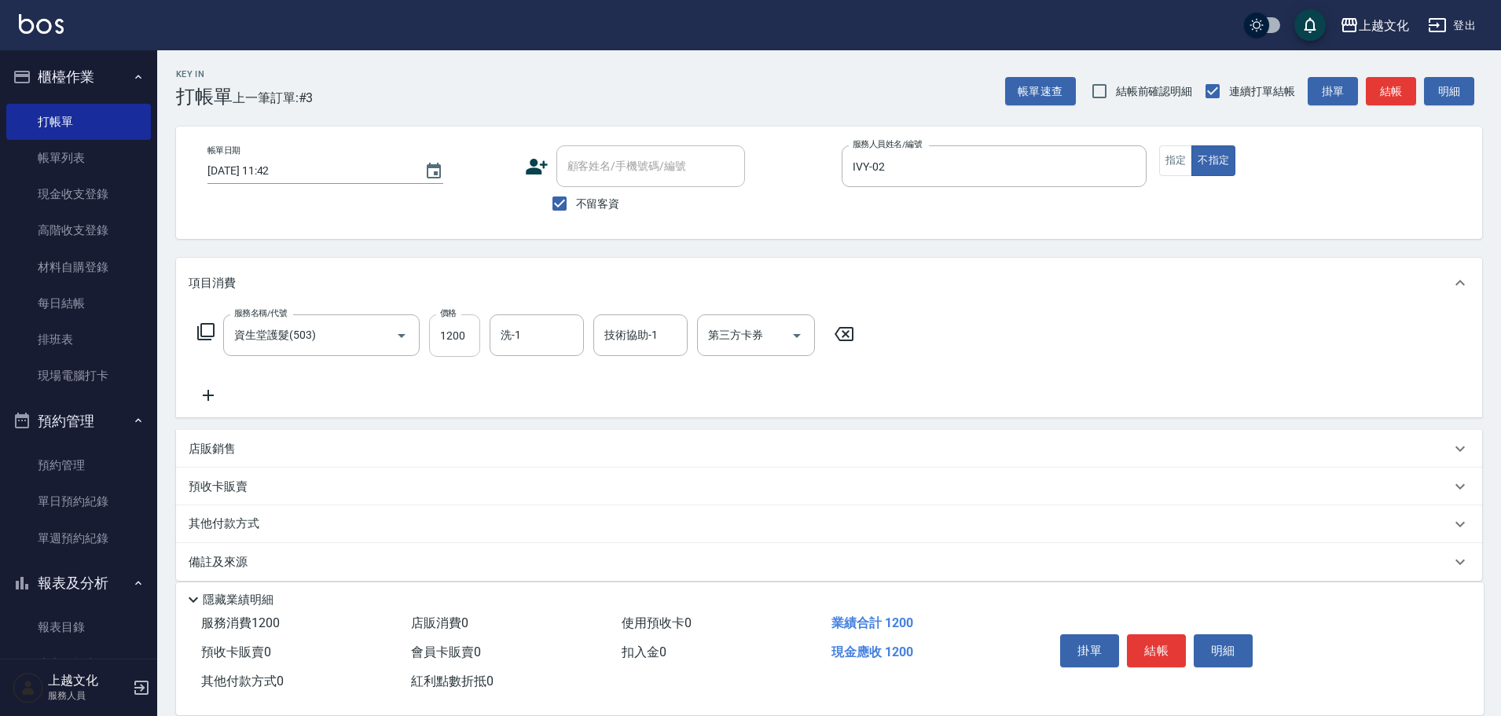
click at [453, 348] on input "1200" at bounding box center [454, 335] width 51 height 42
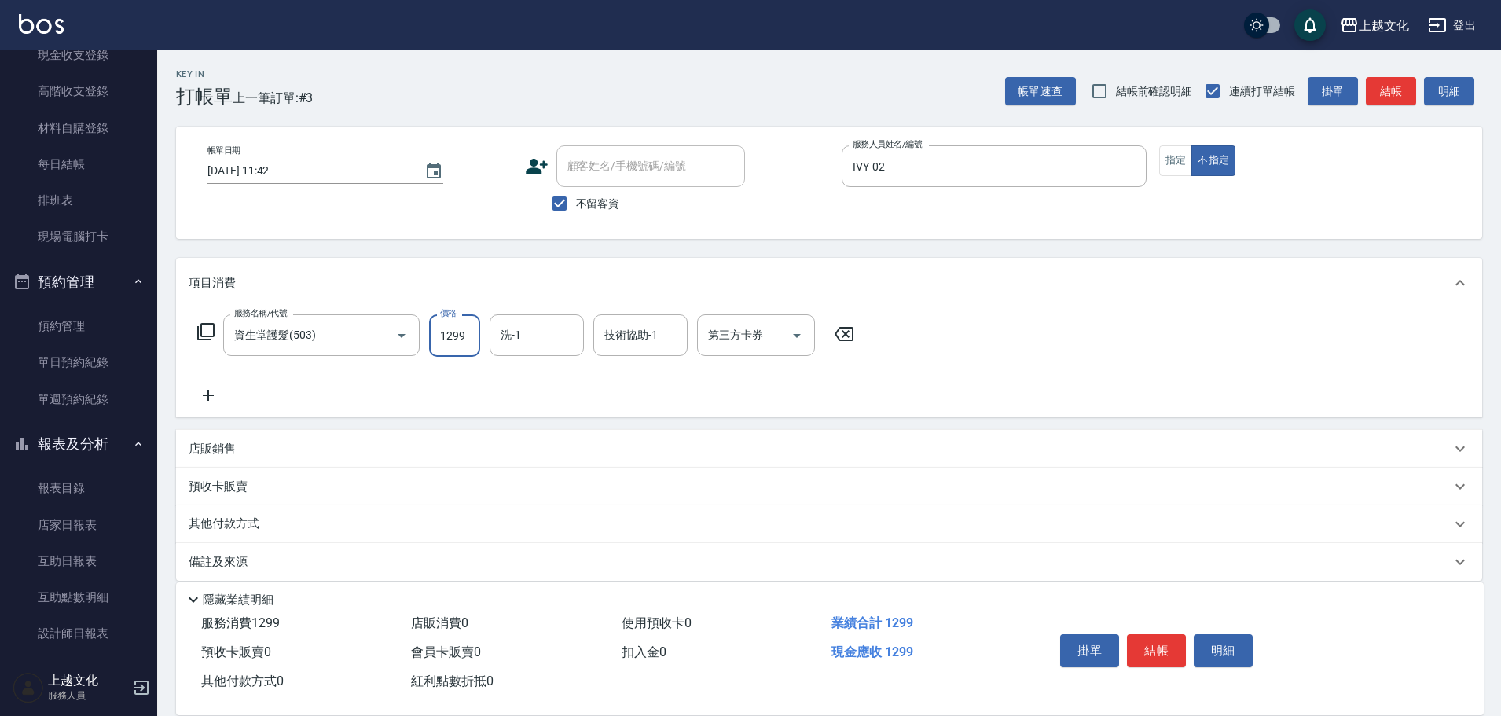
scroll to position [275, 0]
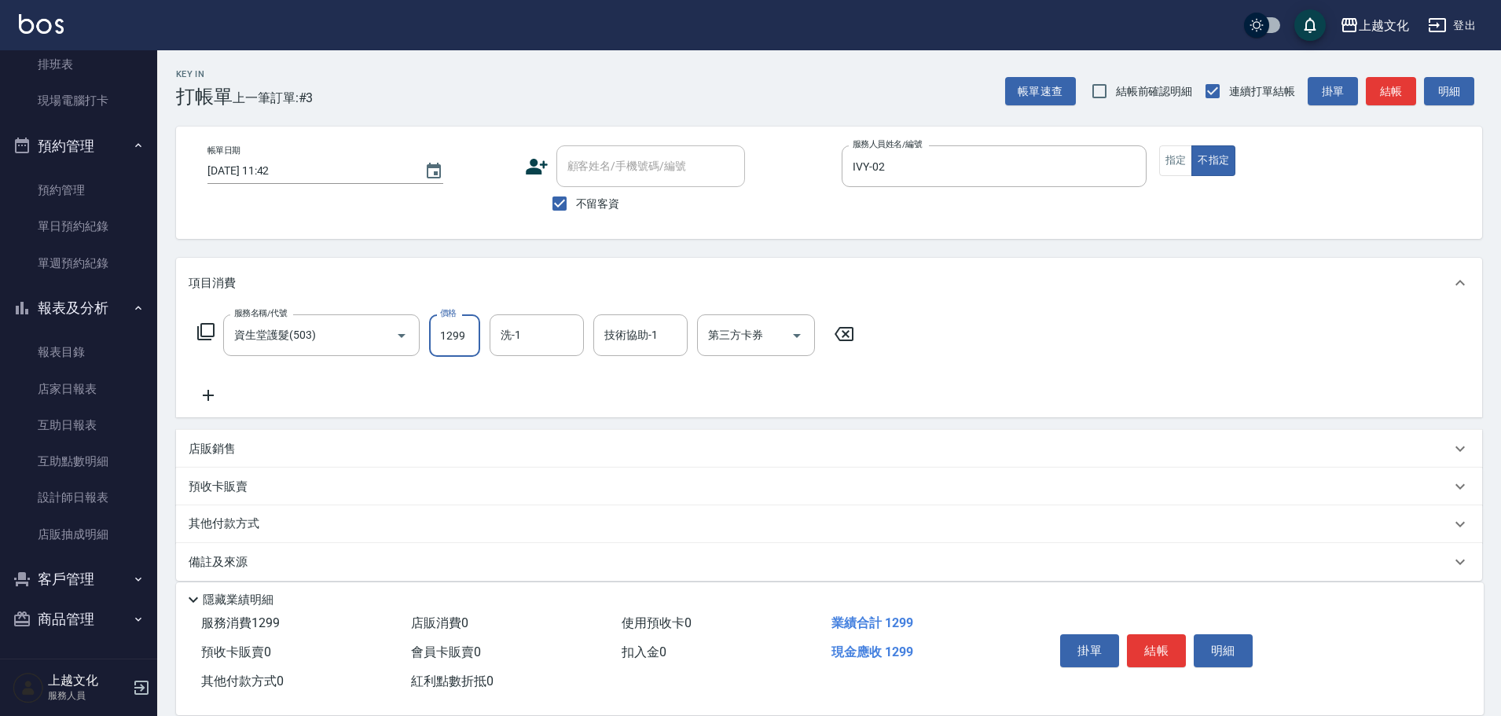
type input "1299"
click at [225, 519] on p "其他付款方式" at bounding box center [228, 524] width 79 height 17
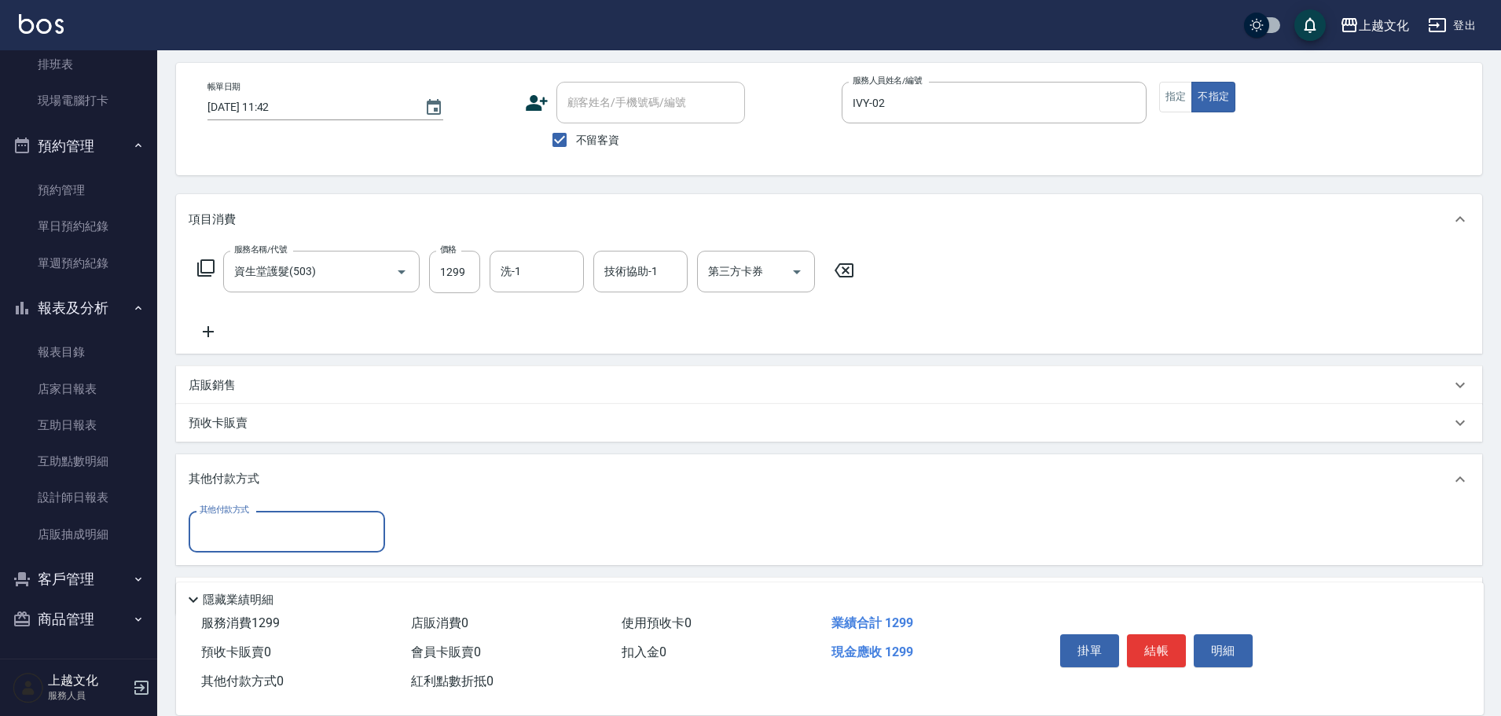
scroll to position [114, 0]
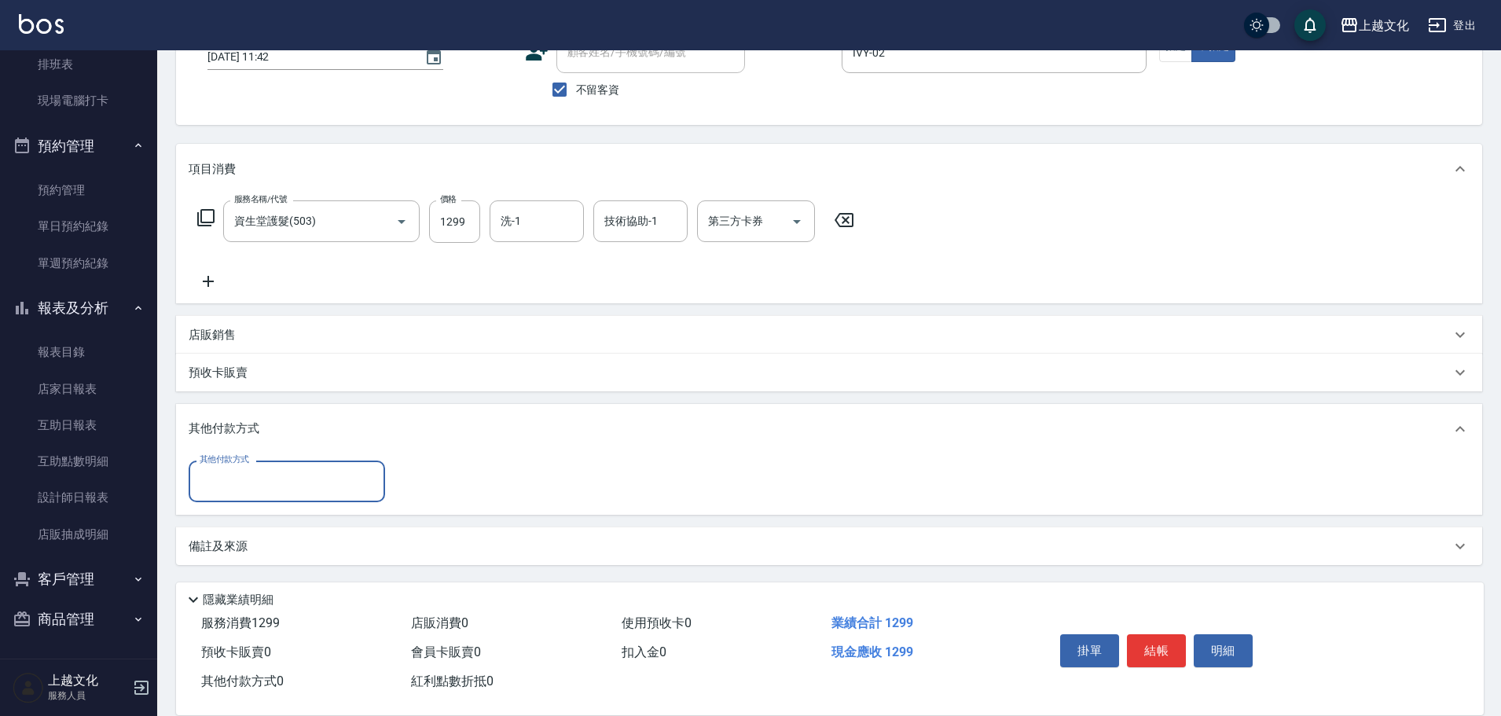
click at [248, 481] on input "其他付款方式" at bounding box center [287, 482] width 182 height 28
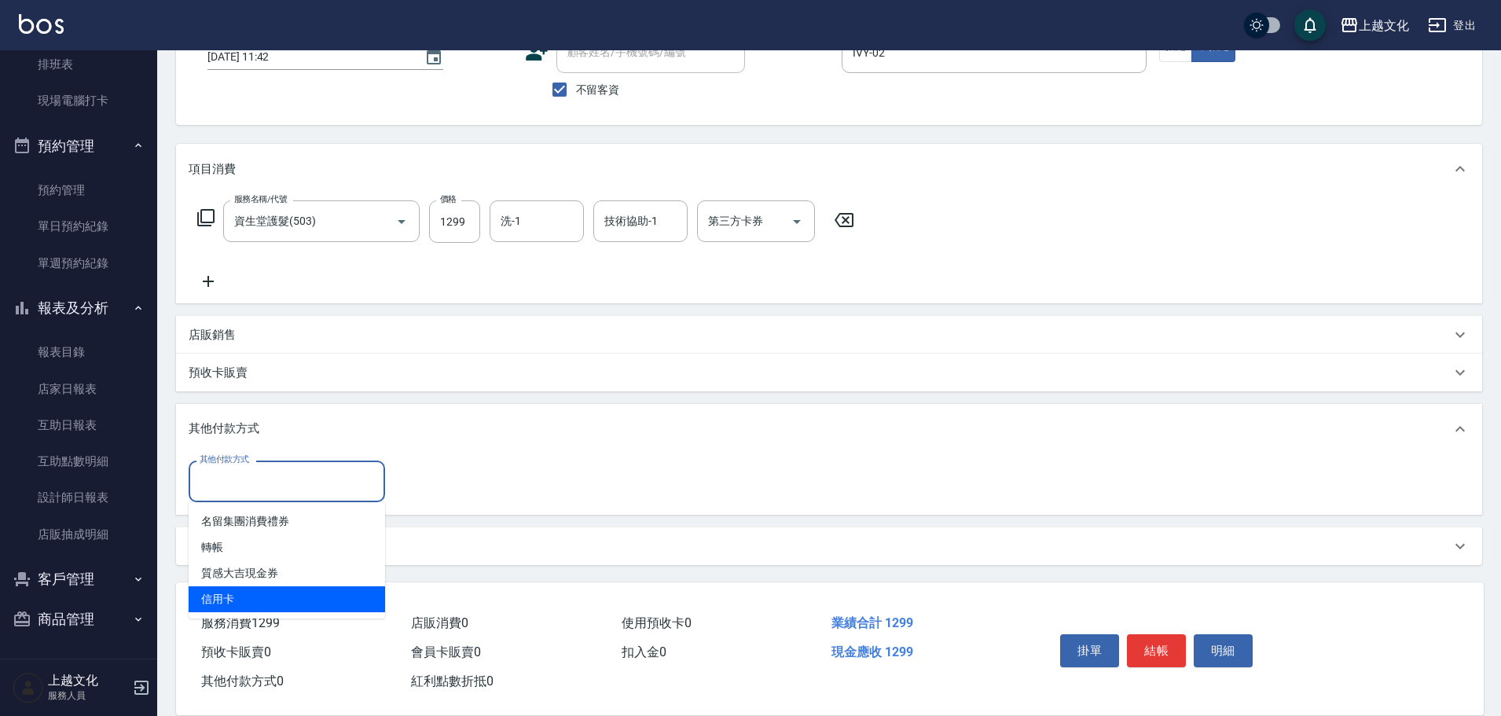
click at [225, 588] on span "信用卡" at bounding box center [287, 599] width 196 height 26
type input "信用卡"
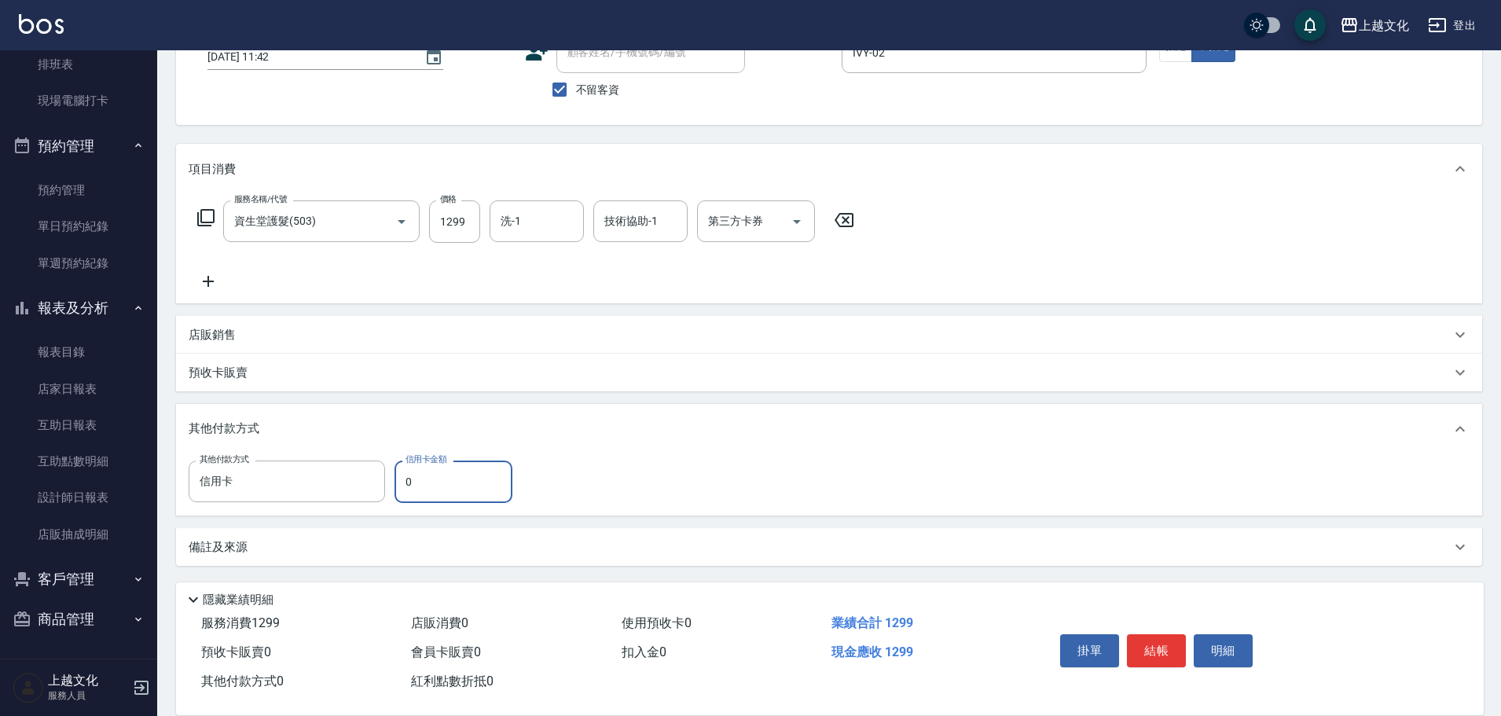
click at [404, 488] on input "0" at bounding box center [454, 482] width 118 height 42
type input "1299"
click at [1162, 634] on button "結帳" at bounding box center [1156, 650] width 59 height 33
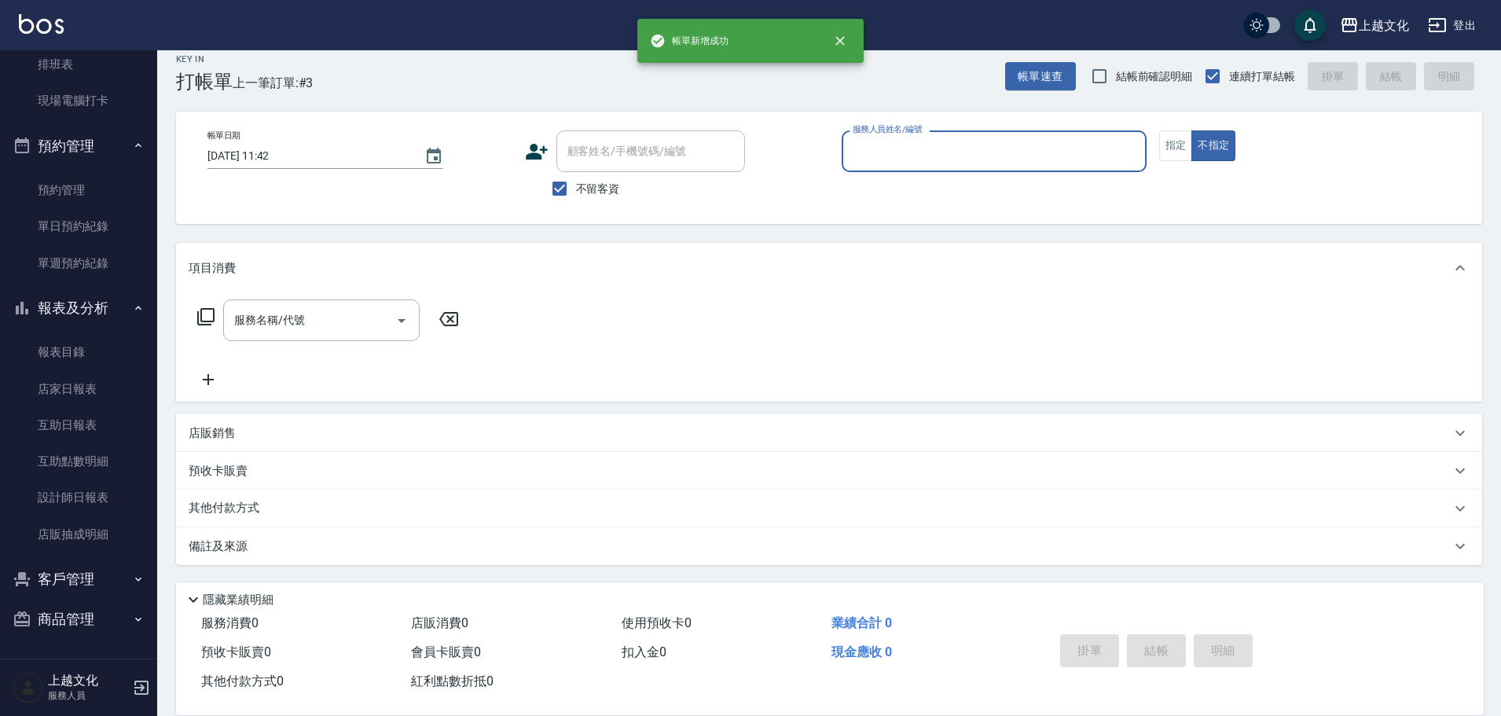
scroll to position [15, 0]
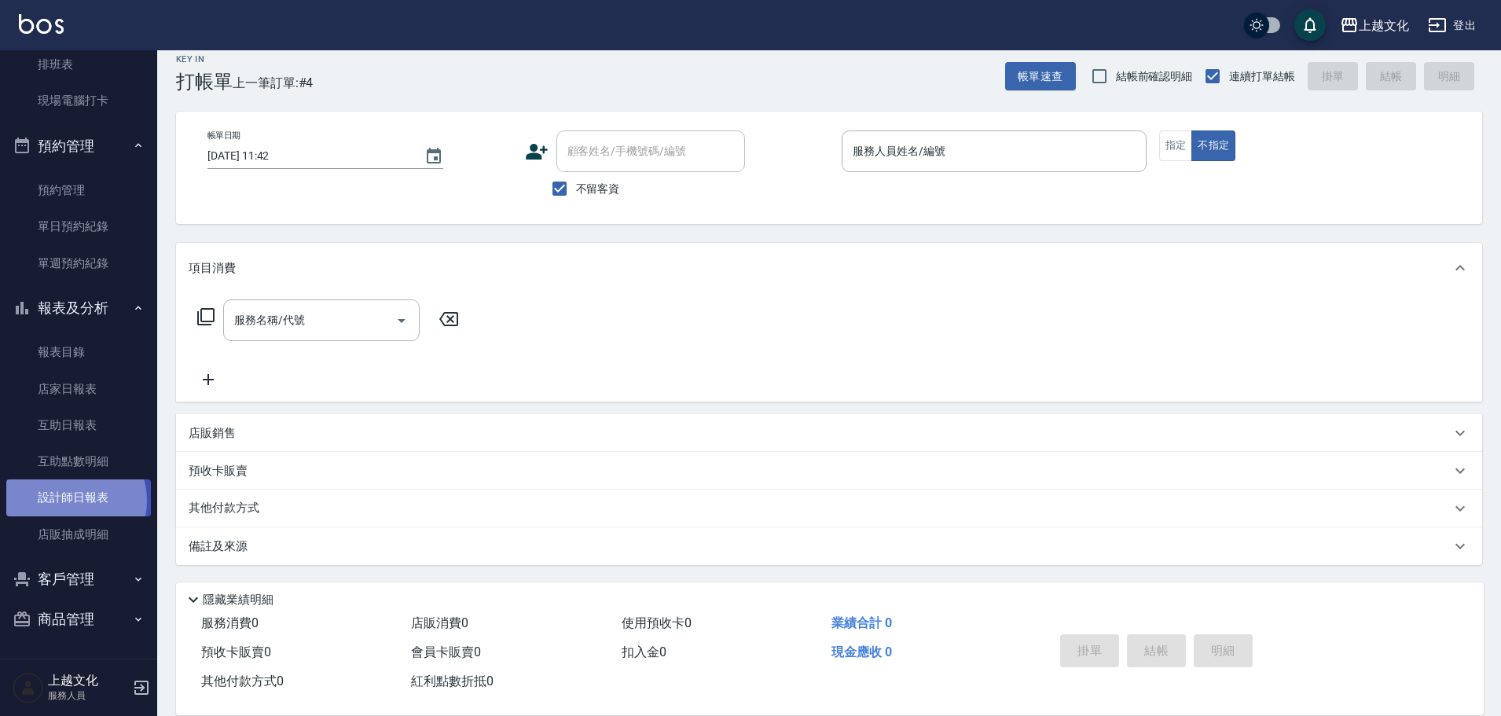
click at [69, 501] on link "設計師日報表" at bounding box center [78, 497] width 145 height 36
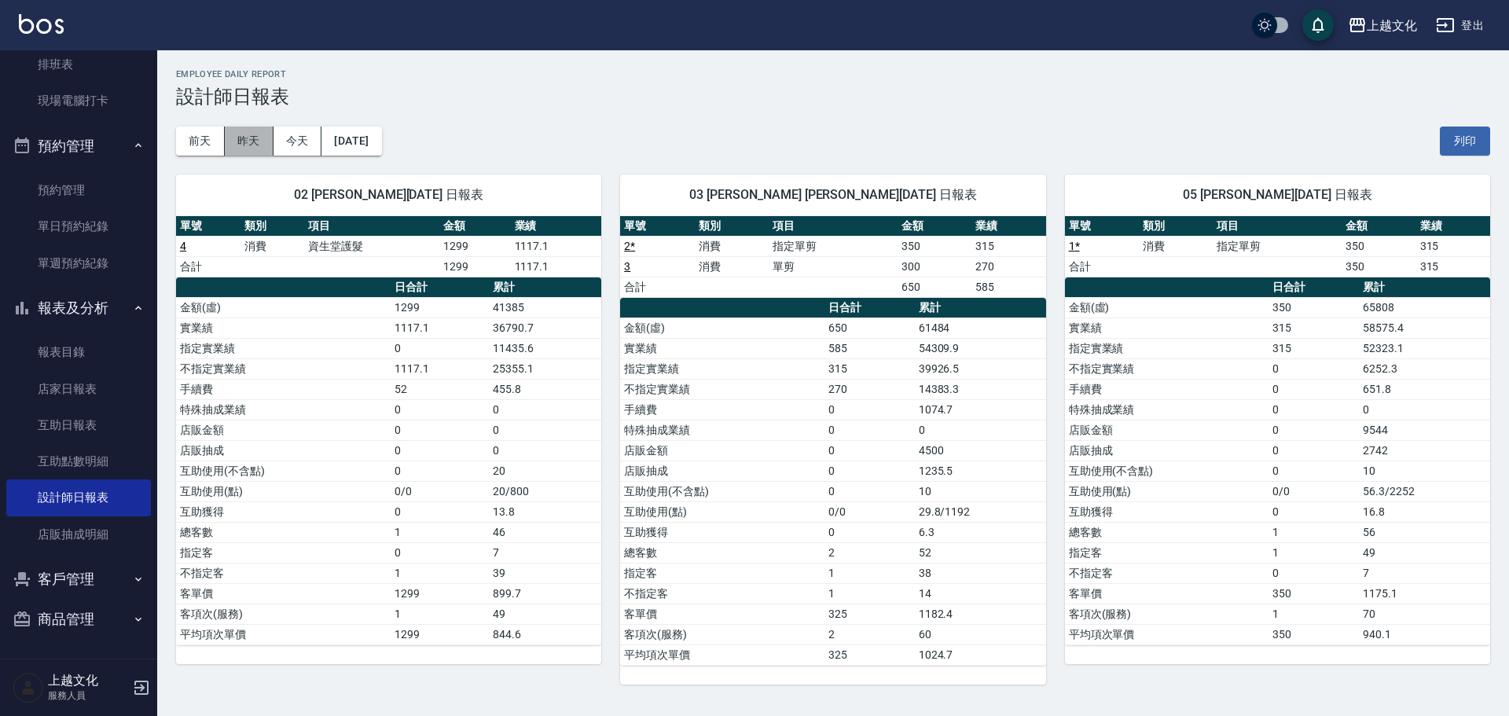
click at [229, 137] on button "昨天" at bounding box center [249, 141] width 49 height 29
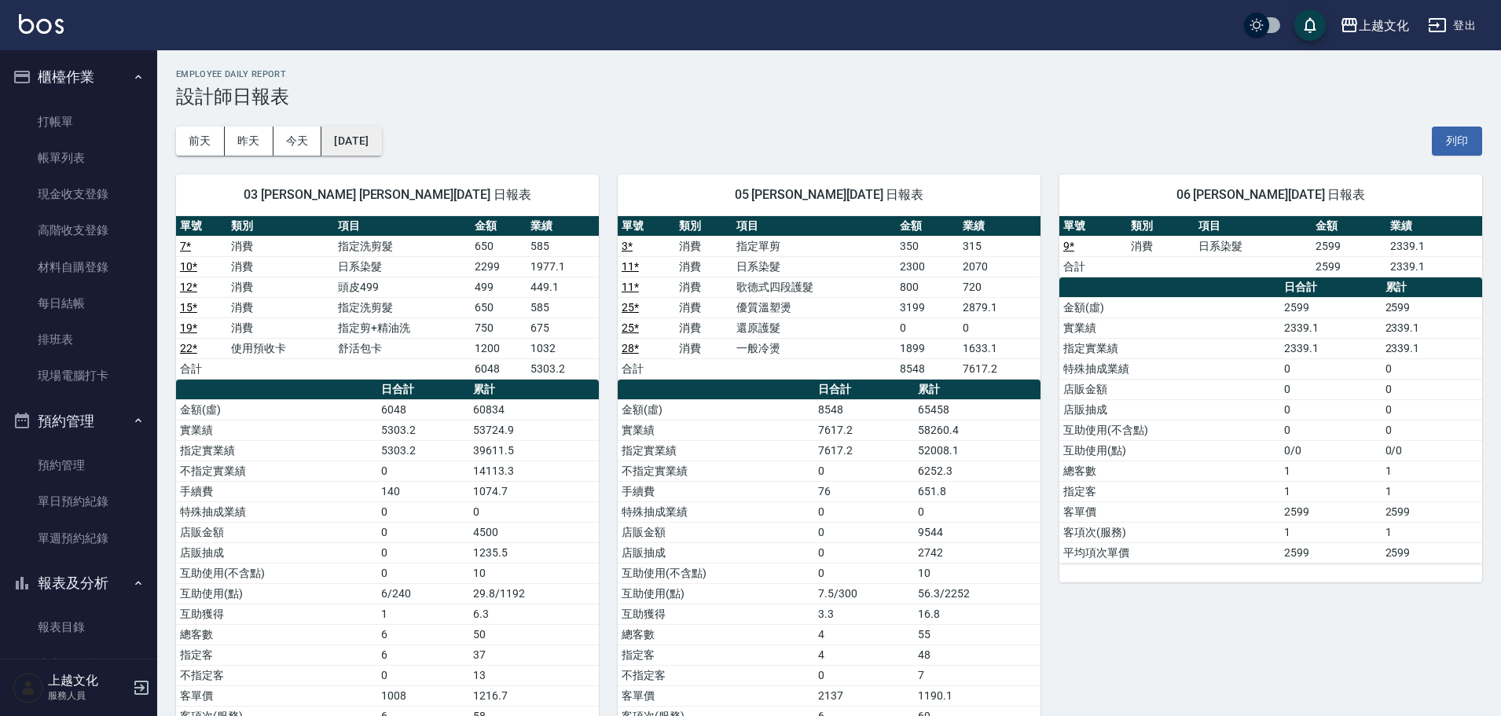
click at [381, 145] on button "[DATE]" at bounding box center [351, 141] width 60 height 29
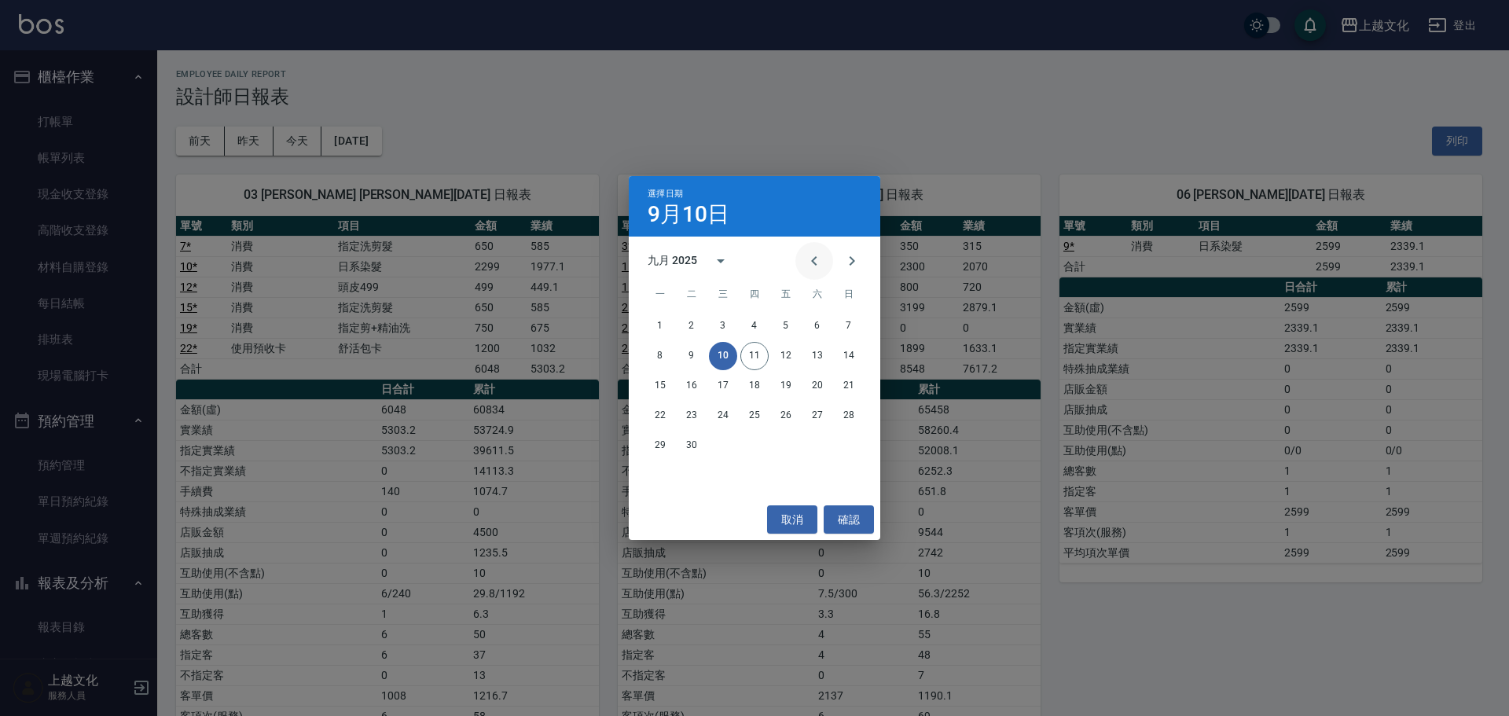
click at [810, 261] on icon "Previous month" at bounding box center [814, 260] width 19 height 19
click at [810, 262] on icon "Previous month" at bounding box center [814, 260] width 19 height 19
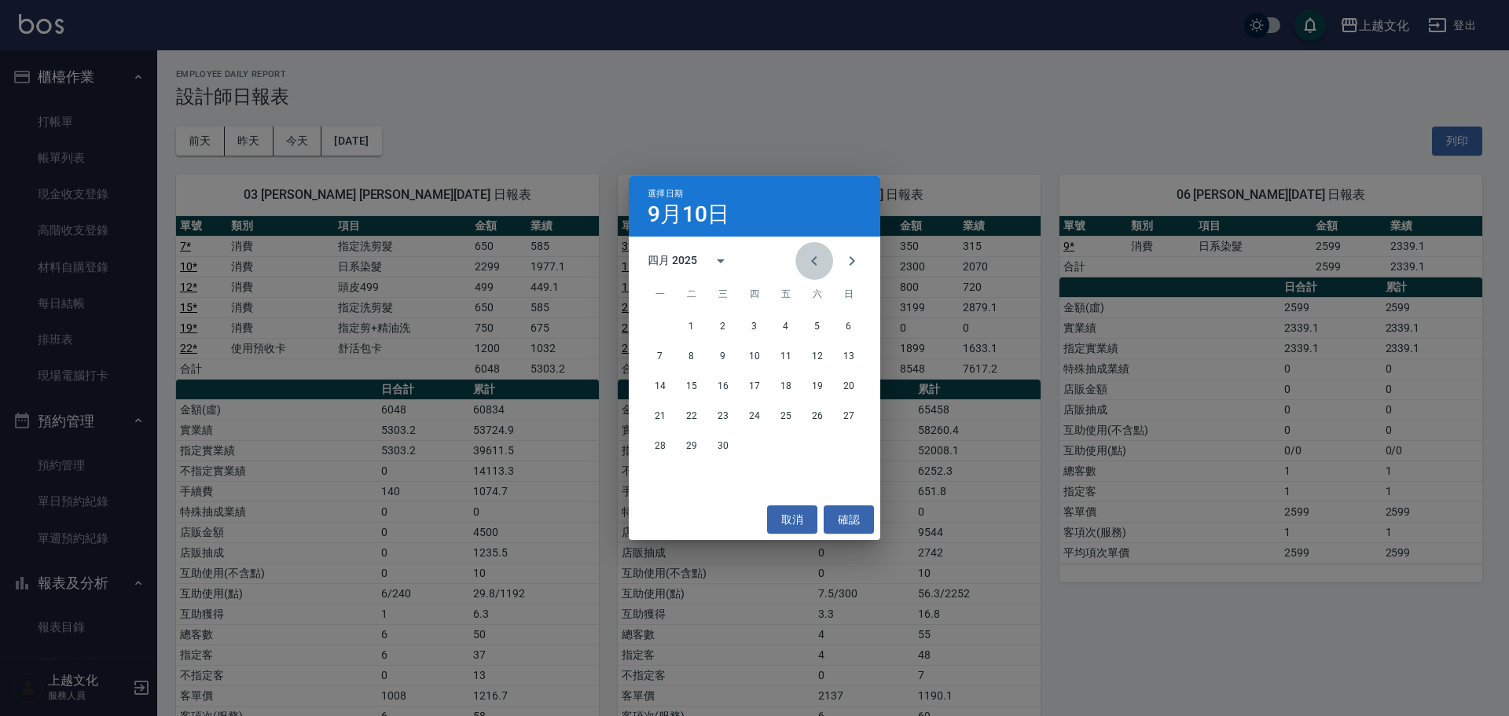
click at [810, 262] on icon "Previous month" at bounding box center [814, 260] width 19 height 19
click at [810, 263] on icon "Previous month" at bounding box center [814, 260] width 19 height 19
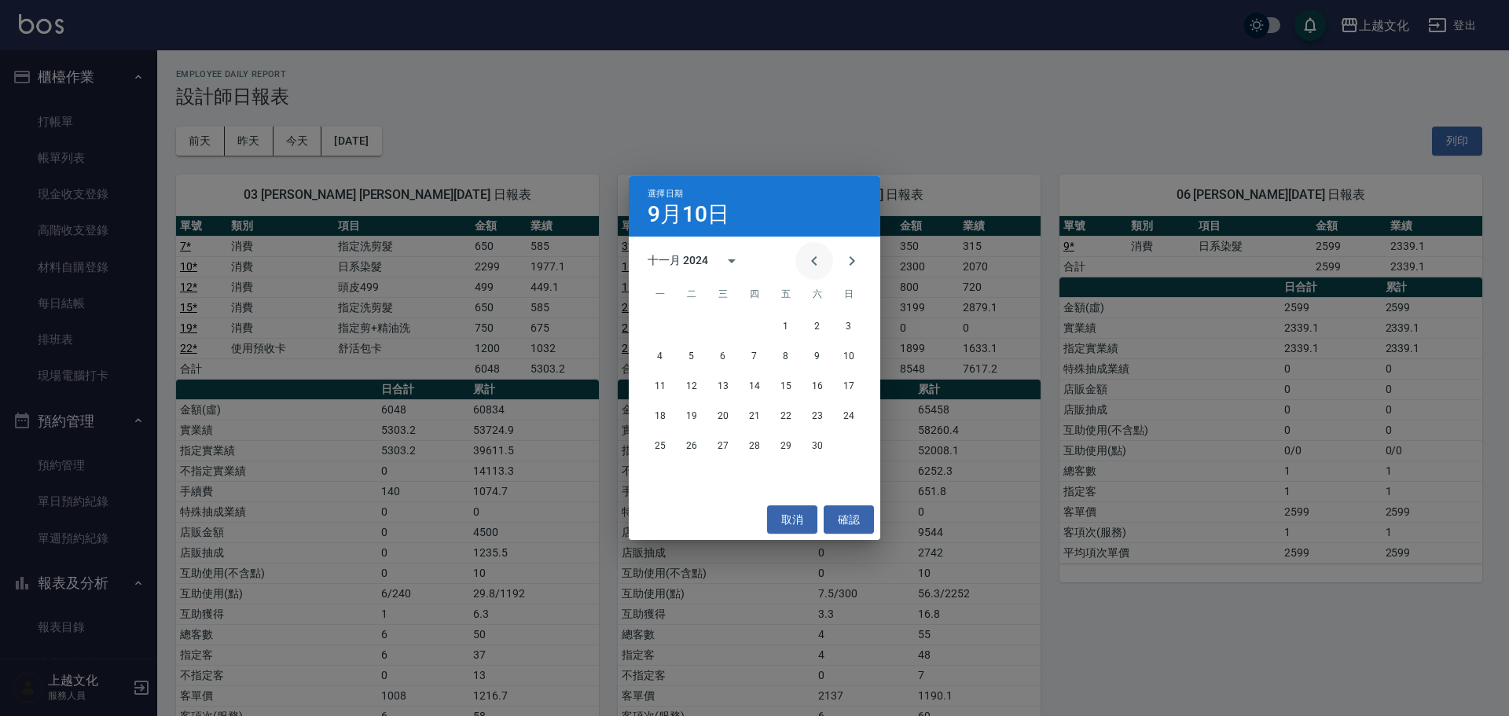
click at [810, 263] on icon "Previous month" at bounding box center [814, 260] width 19 height 19
click at [810, 264] on icon "Previous month" at bounding box center [814, 260] width 19 height 19
click at [654, 472] on button "30" at bounding box center [660, 475] width 28 height 28
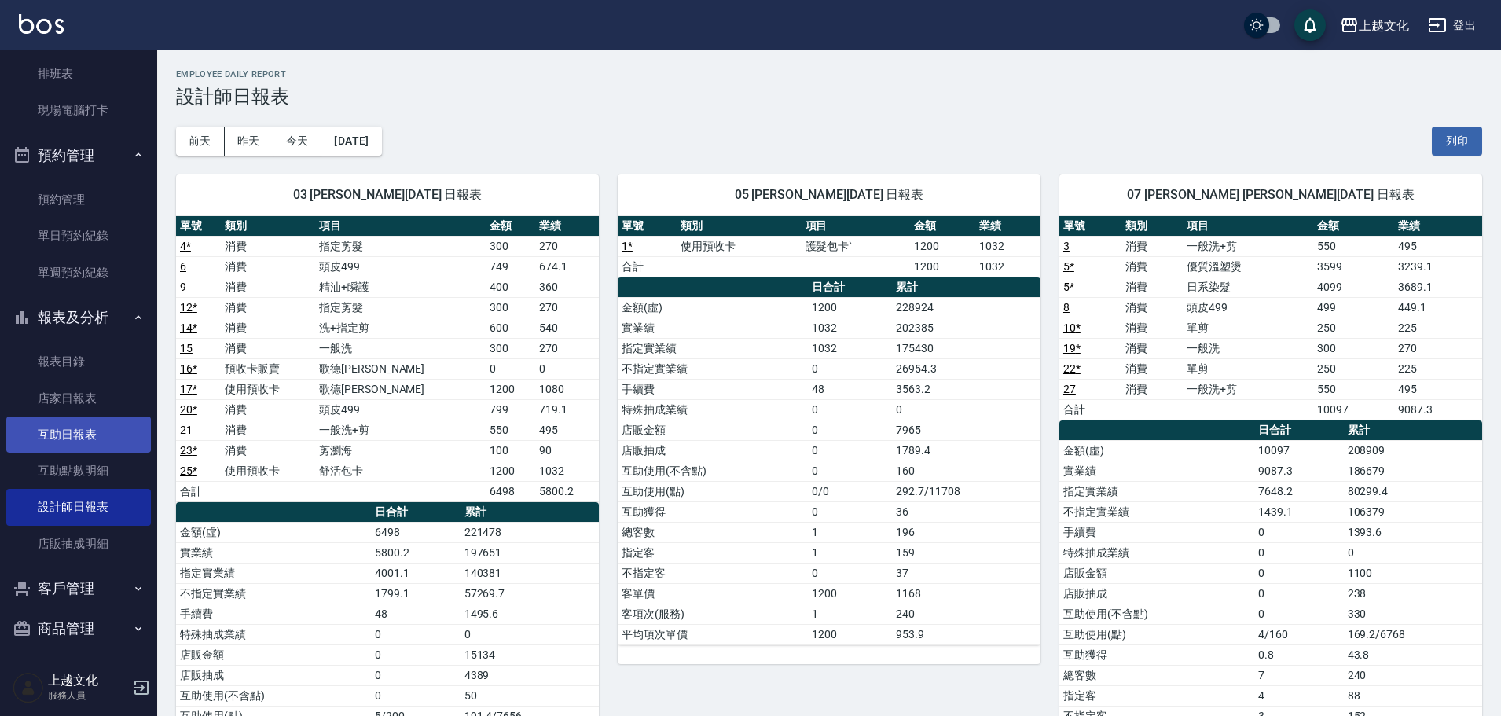
scroll to position [275, 0]
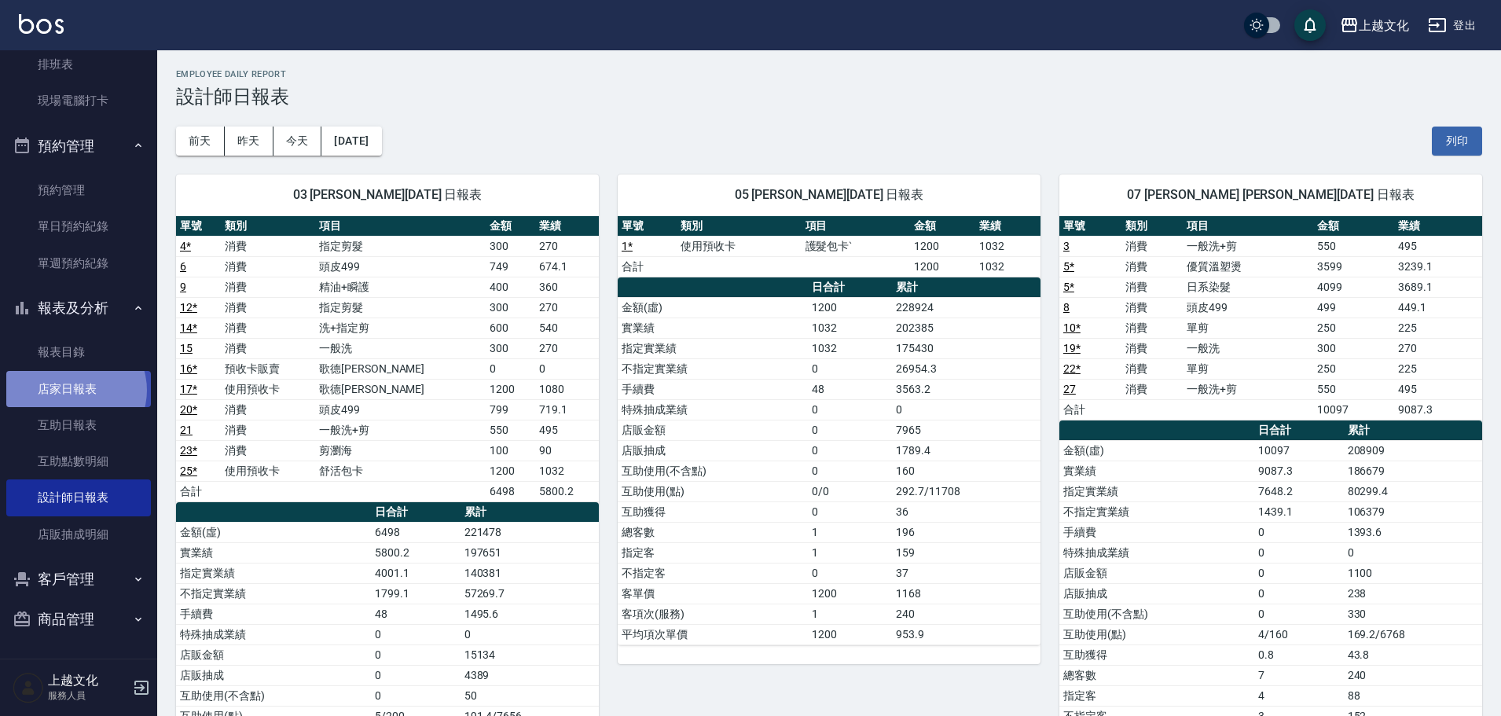
click at [75, 390] on link "店家日報表" at bounding box center [78, 389] width 145 height 36
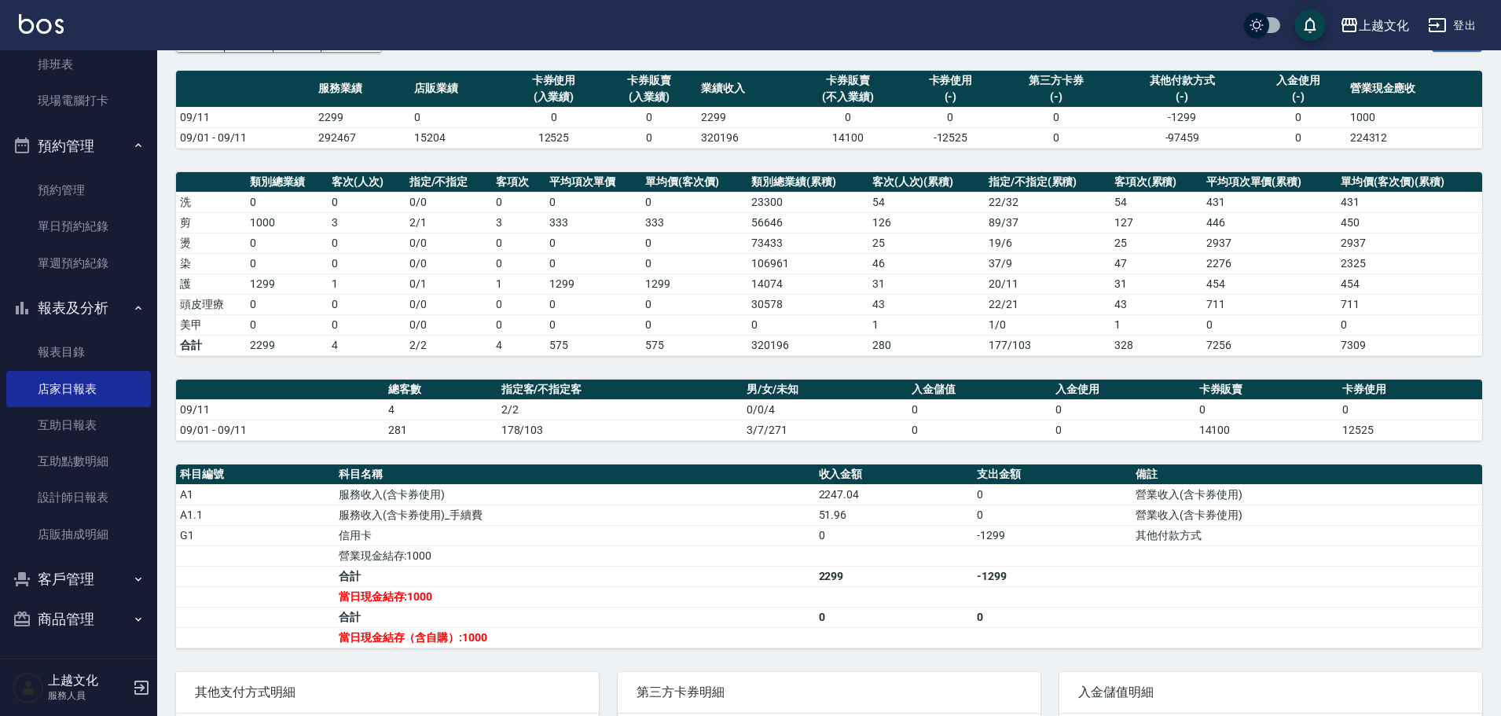
scroll to position [221, 0]
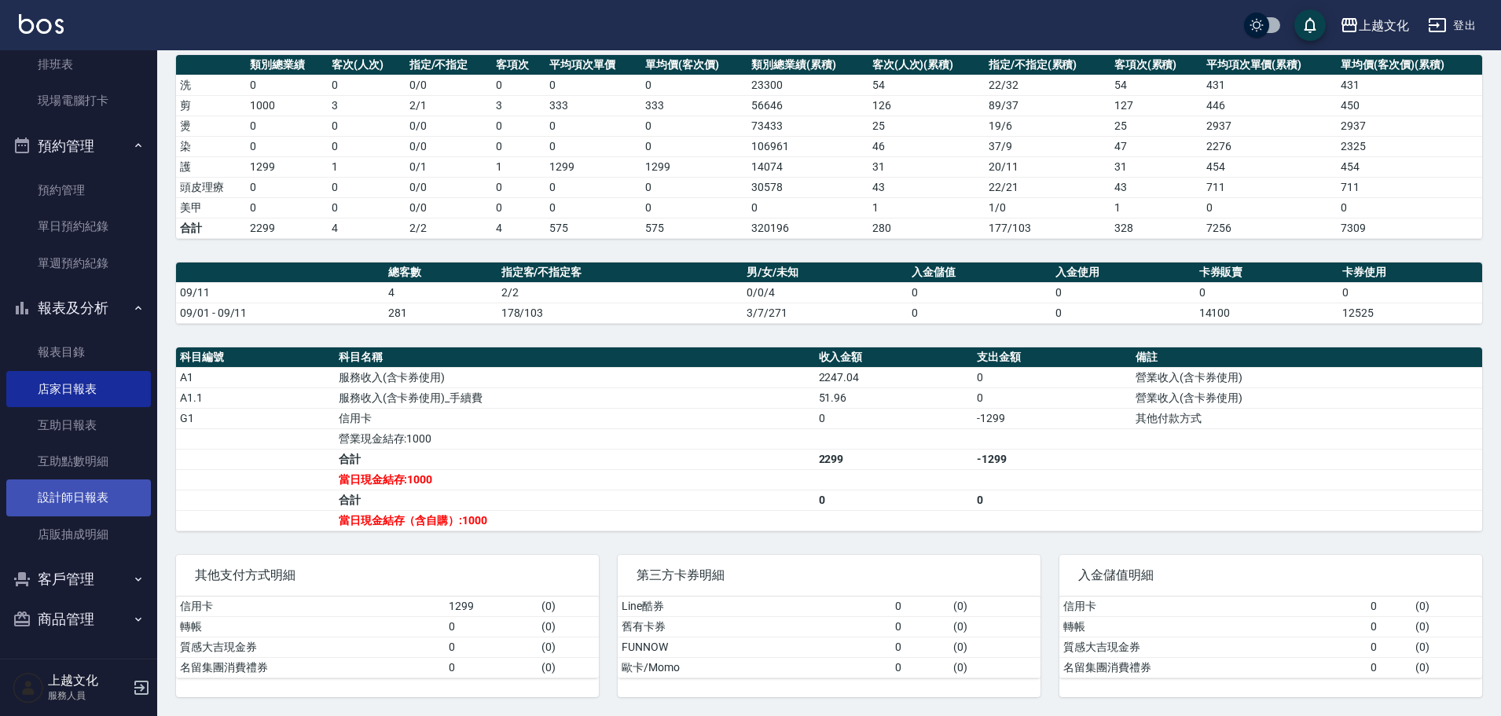
click at [51, 504] on link "設計師日報表" at bounding box center [78, 497] width 145 height 36
